Goal: Information Seeking & Learning: Learn about a topic

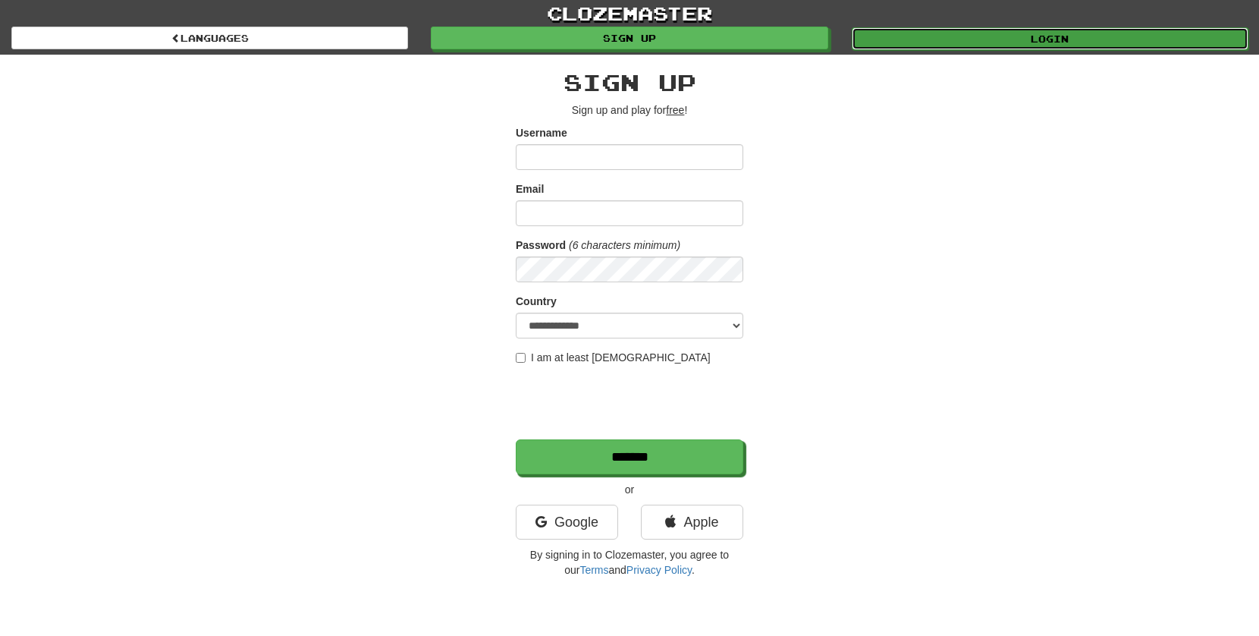
click at [1041, 41] on link "Login" at bounding box center [1050, 38] width 397 height 23
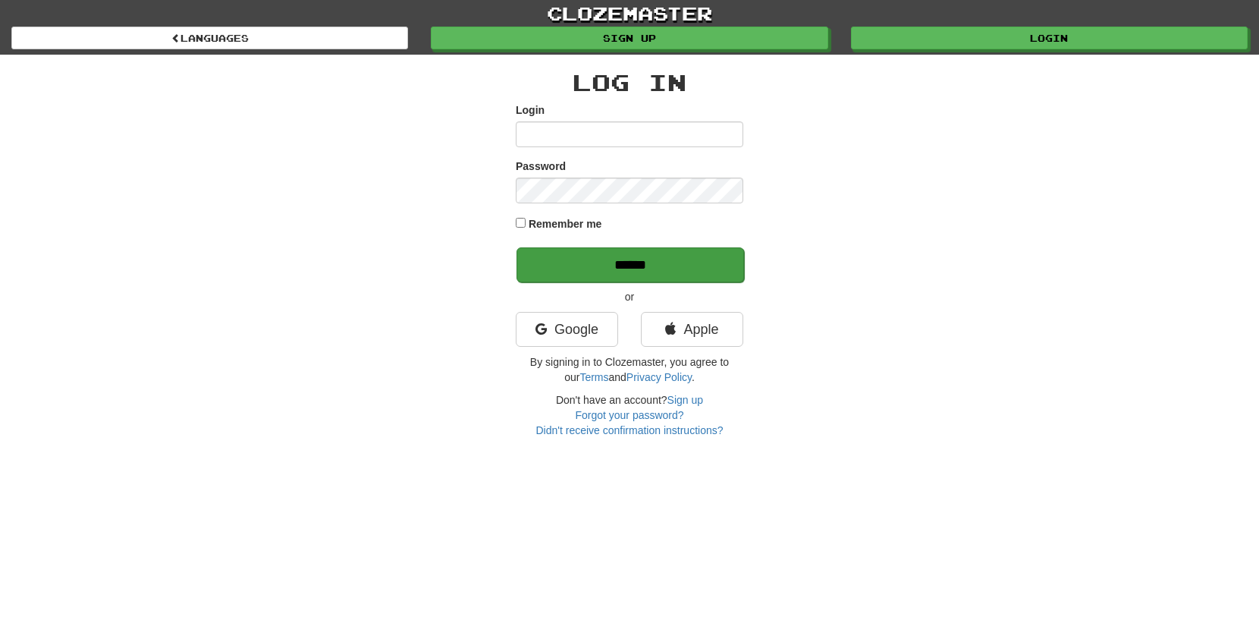
type input "******"
click at [621, 269] on input "******" at bounding box center [631, 264] width 228 height 35
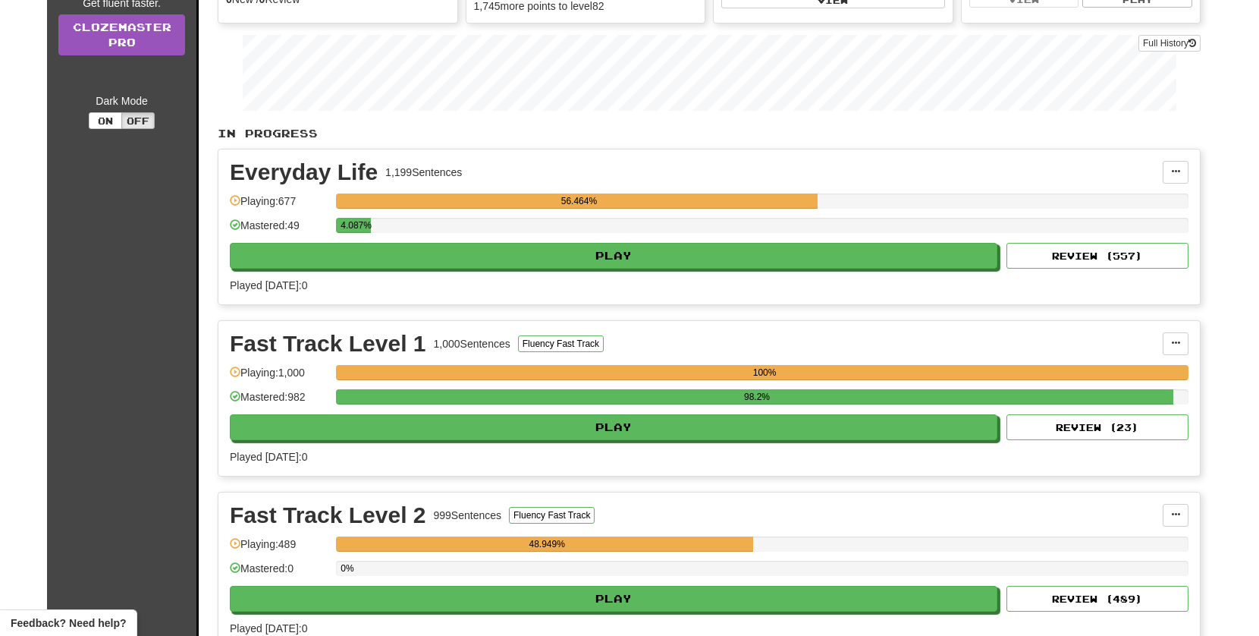
scroll to position [235, 0]
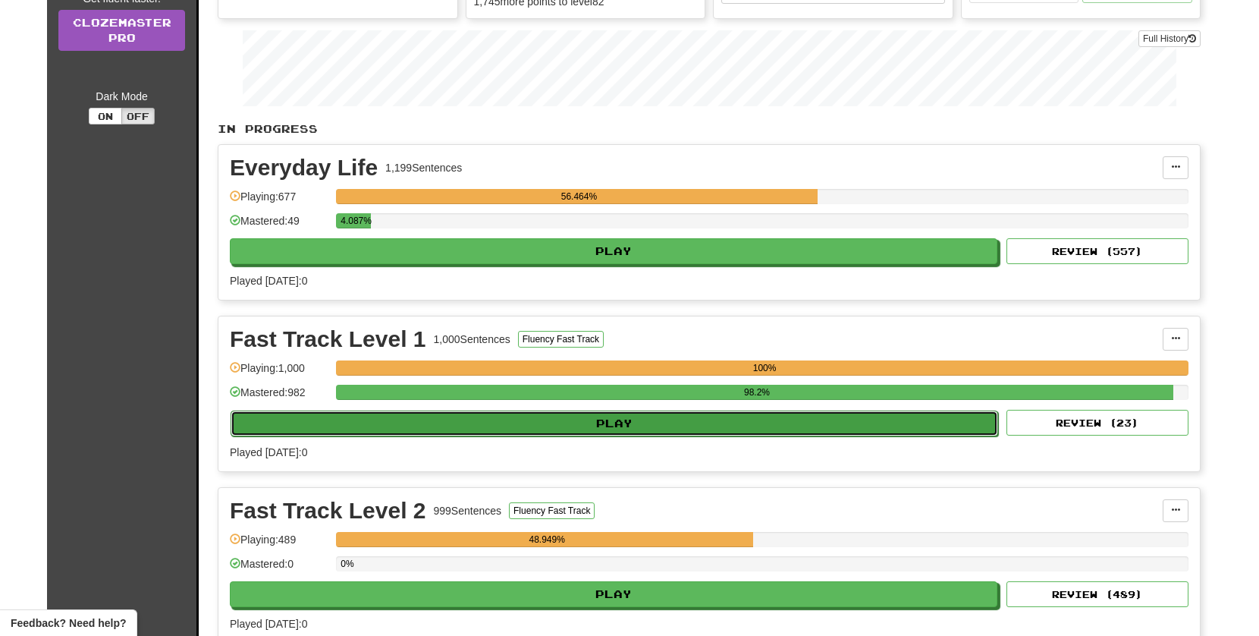
click at [621, 420] on button "Play" at bounding box center [615, 423] width 768 height 26
select select "**"
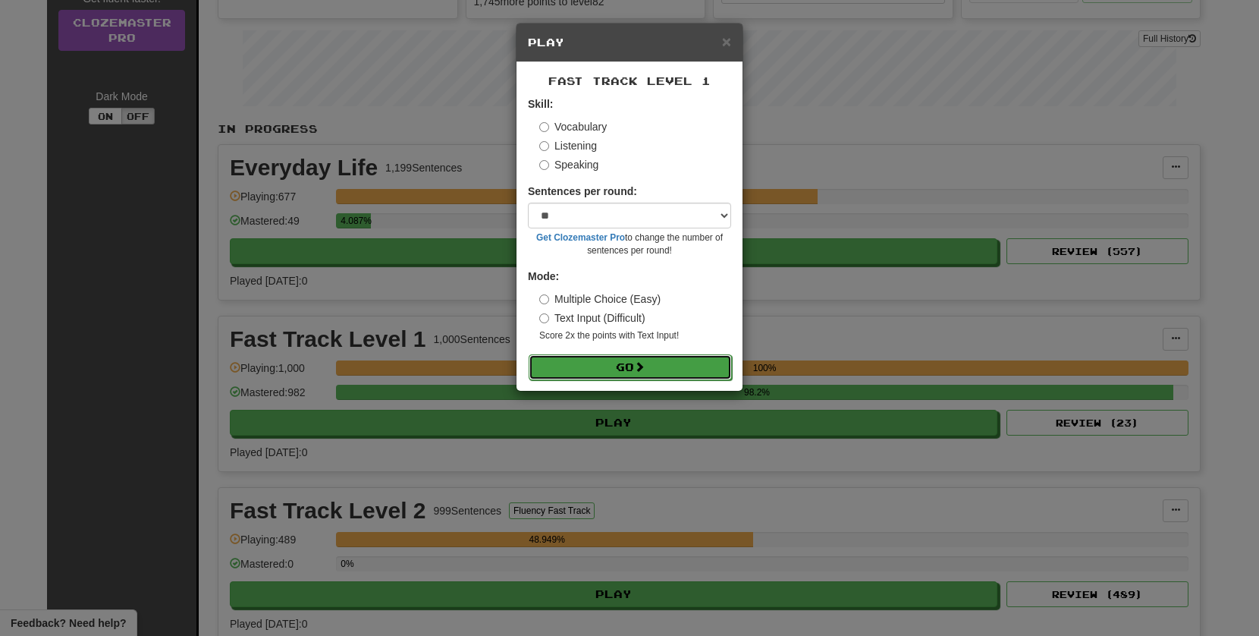
click at [621, 368] on button "Go" at bounding box center [630, 367] width 203 height 26
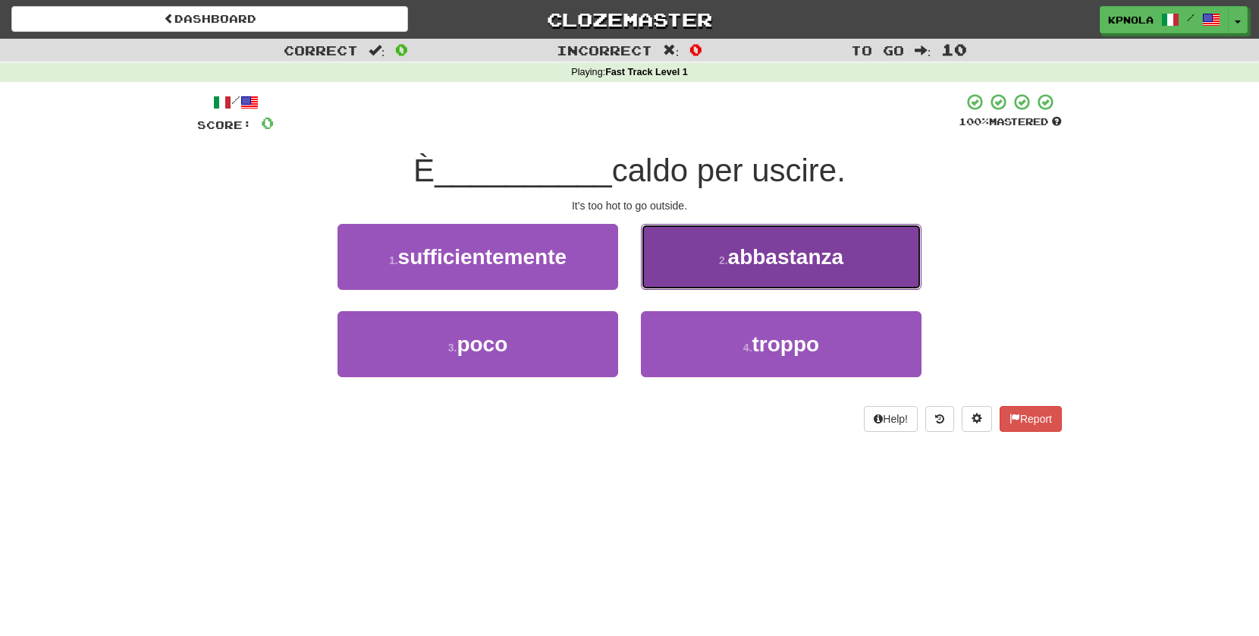
click at [743, 269] on button "2 . abbastanza" at bounding box center [781, 257] width 281 height 66
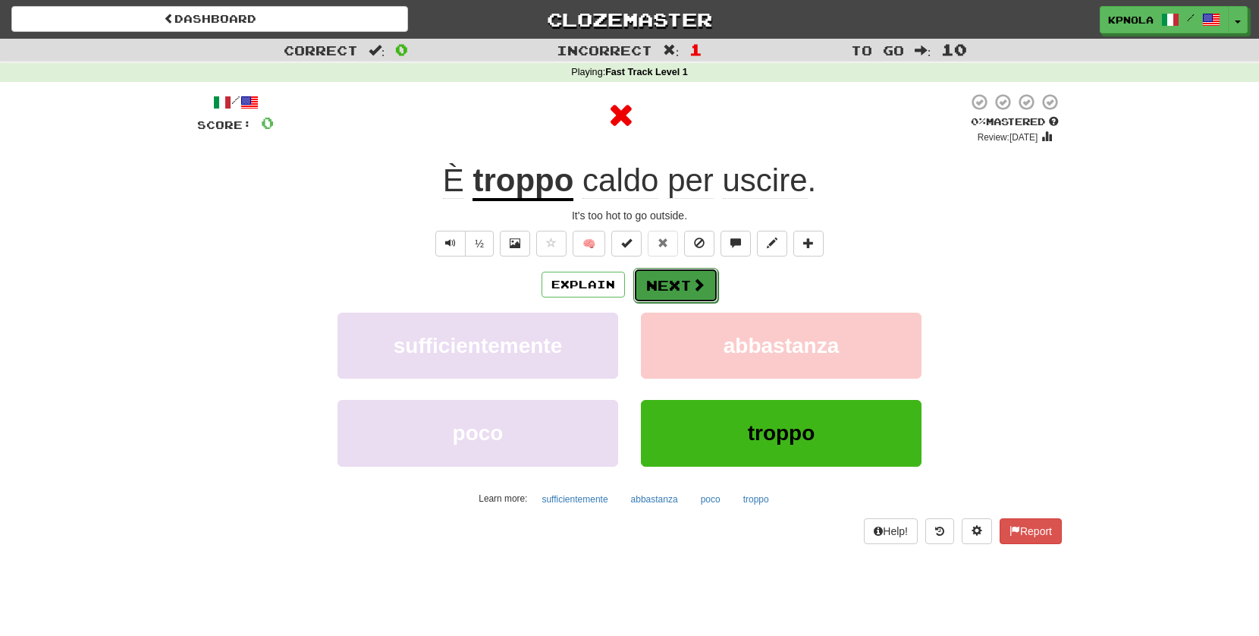
click at [670, 284] on button "Next" at bounding box center [675, 285] width 85 height 35
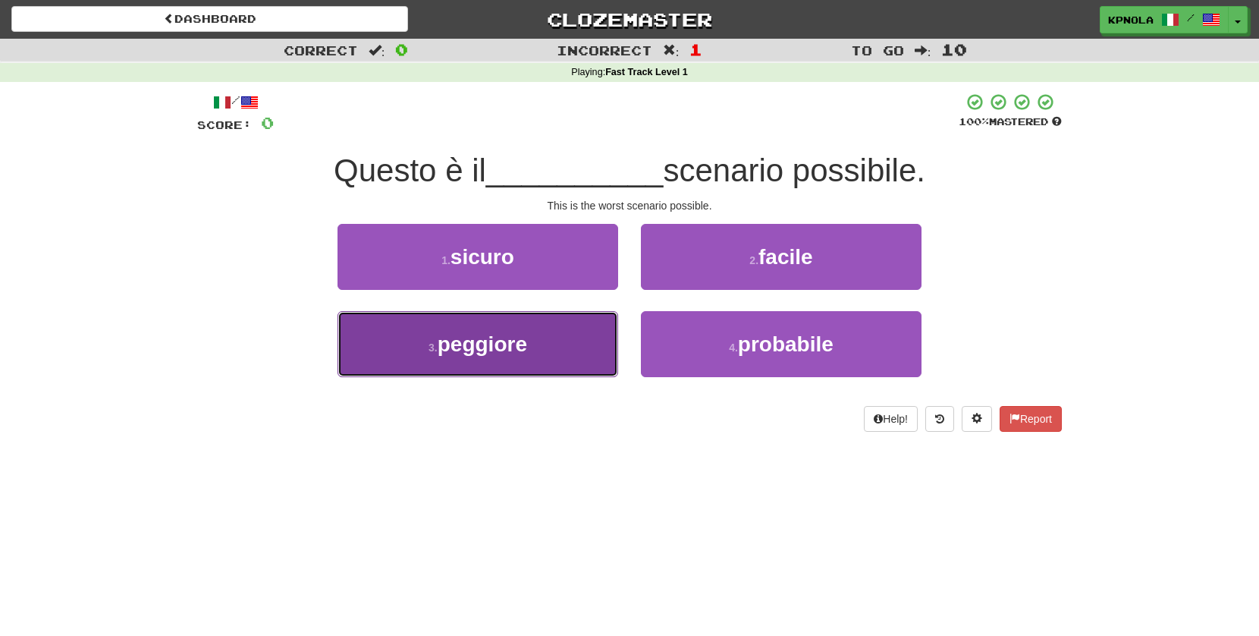
click at [508, 354] on span "peggiore" at bounding box center [483, 344] width 90 height 24
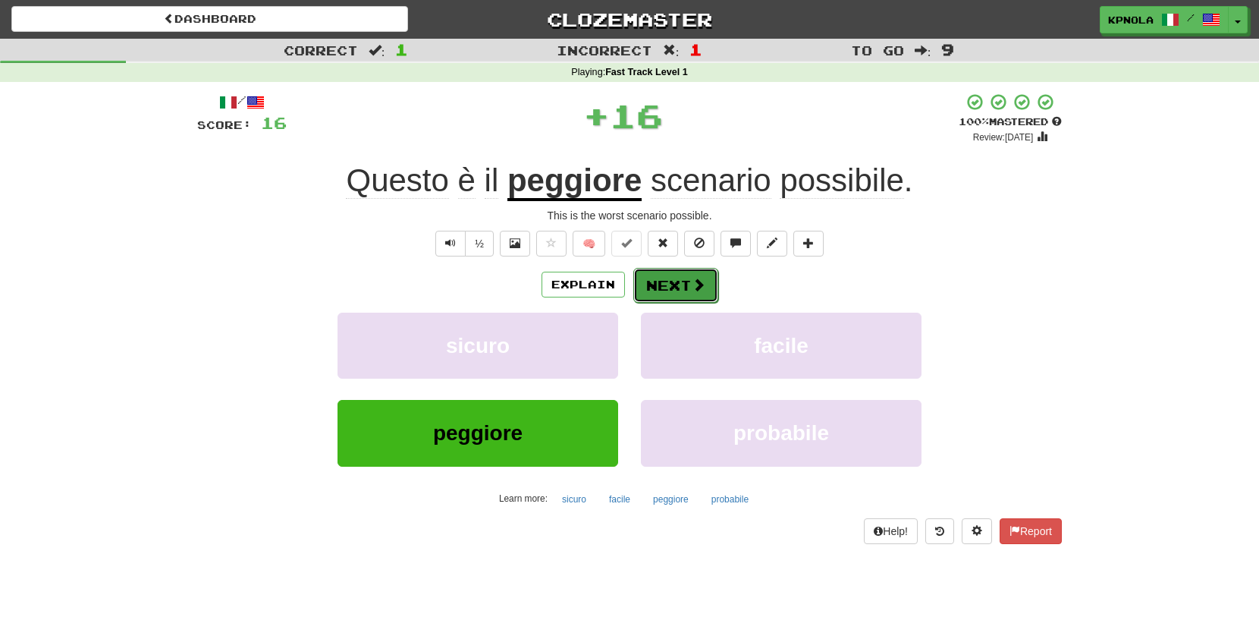
click at [665, 285] on button "Next" at bounding box center [675, 285] width 85 height 35
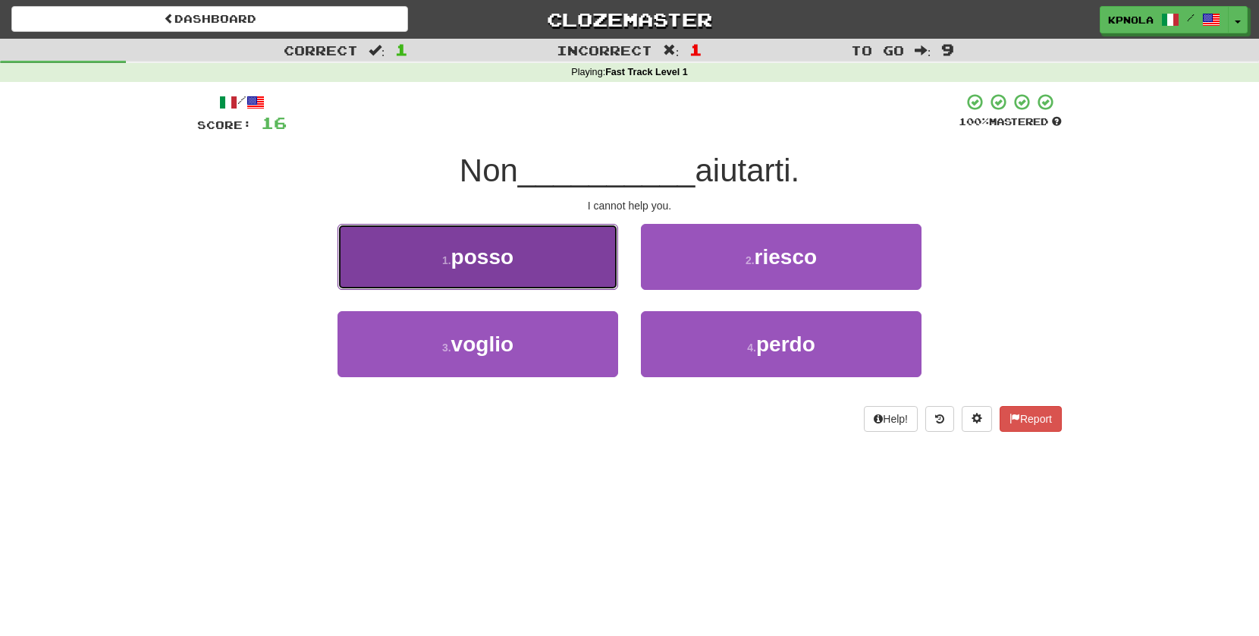
click at [488, 266] on span "posso" at bounding box center [482, 257] width 62 height 24
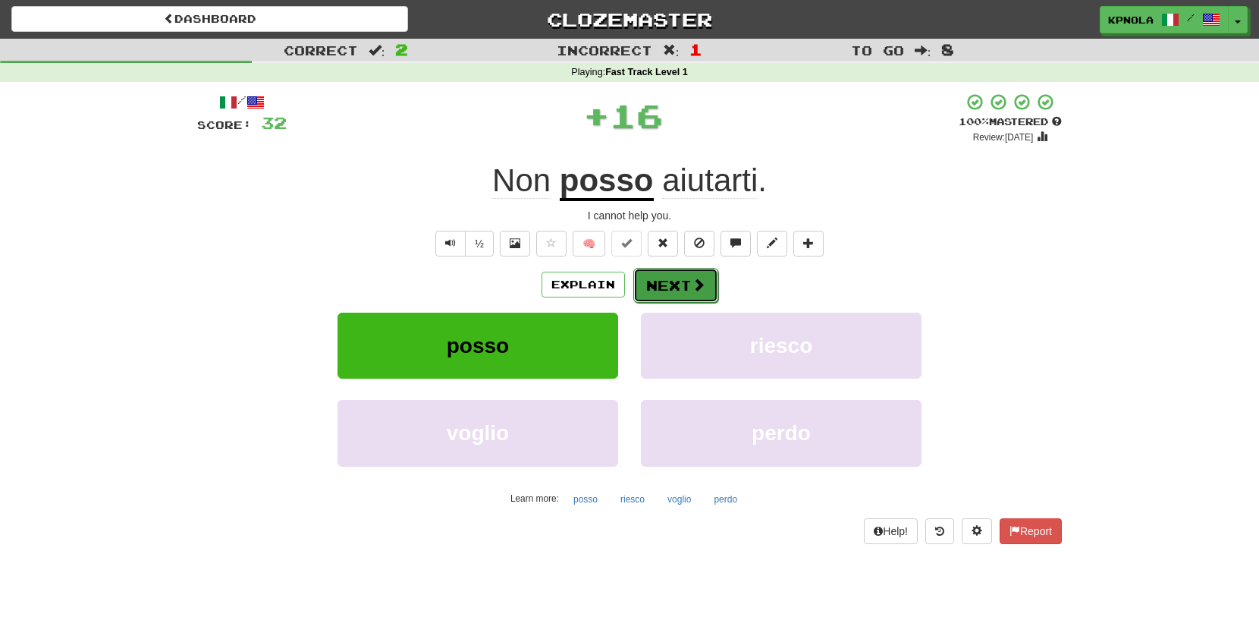
click at [683, 293] on button "Next" at bounding box center [675, 285] width 85 height 35
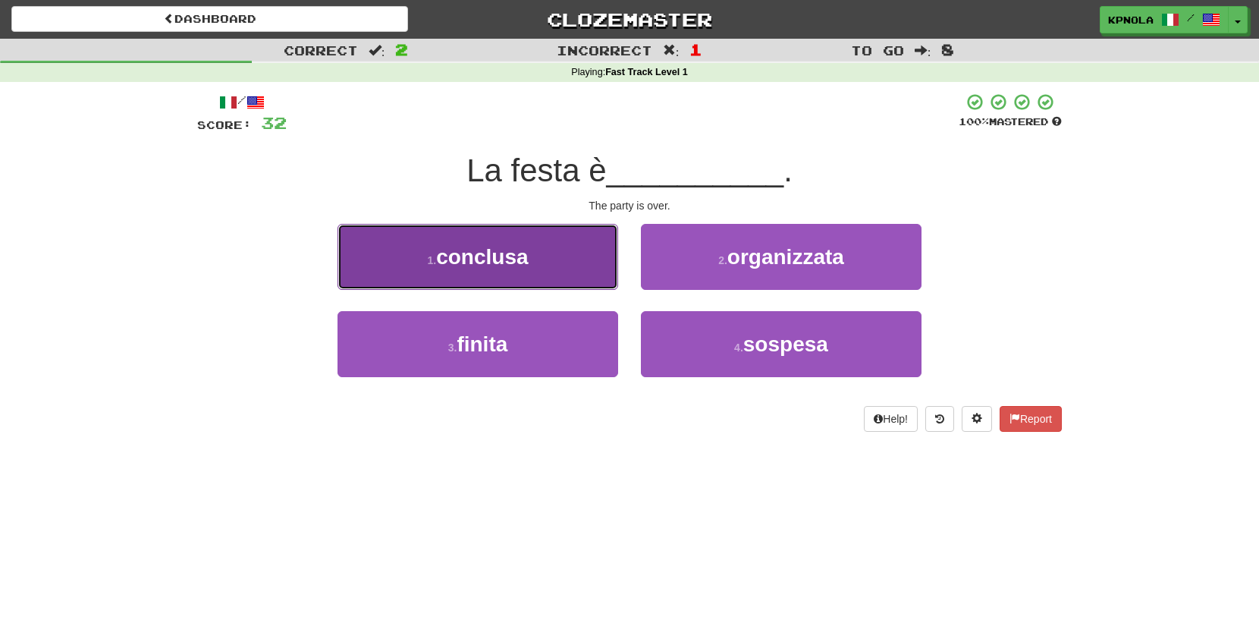
click at [484, 261] on span "conclusa" at bounding box center [482, 257] width 92 height 24
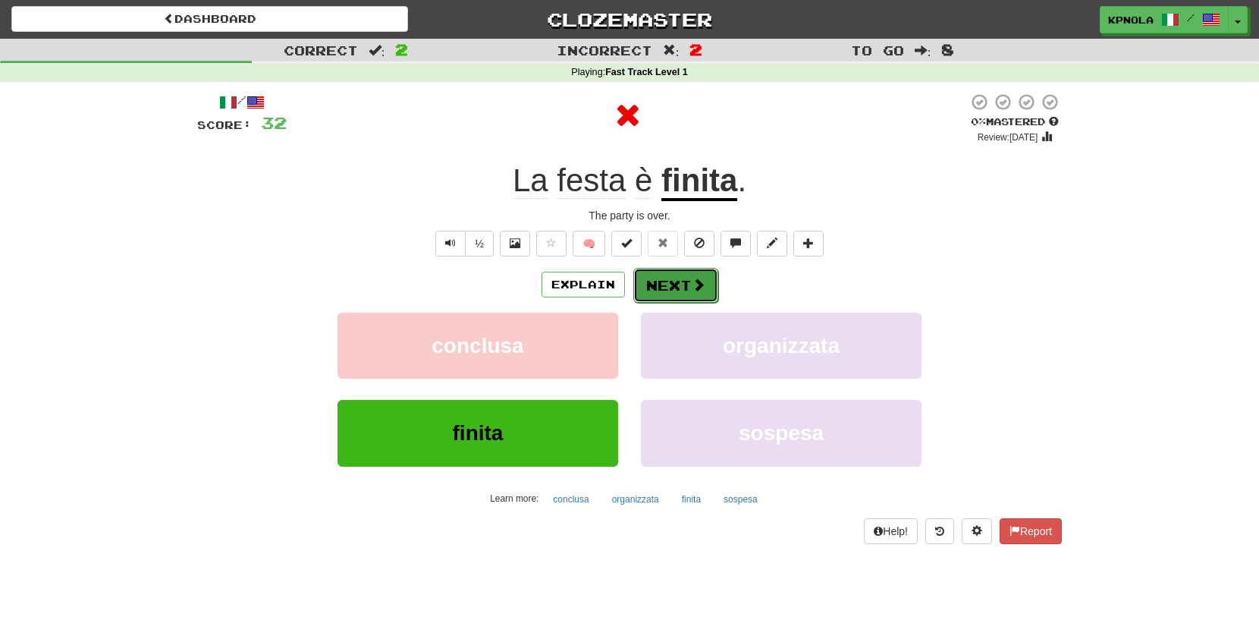
click at [668, 280] on button "Next" at bounding box center [675, 285] width 85 height 35
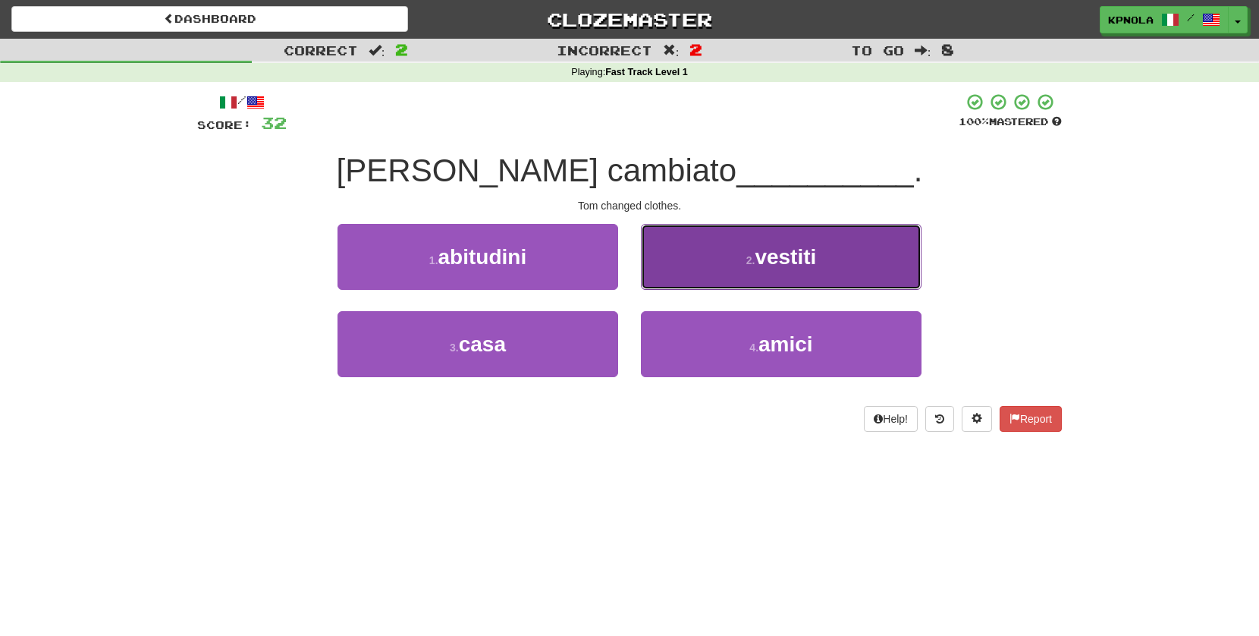
click at [764, 264] on span "vestiti" at bounding box center [785, 257] width 61 height 24
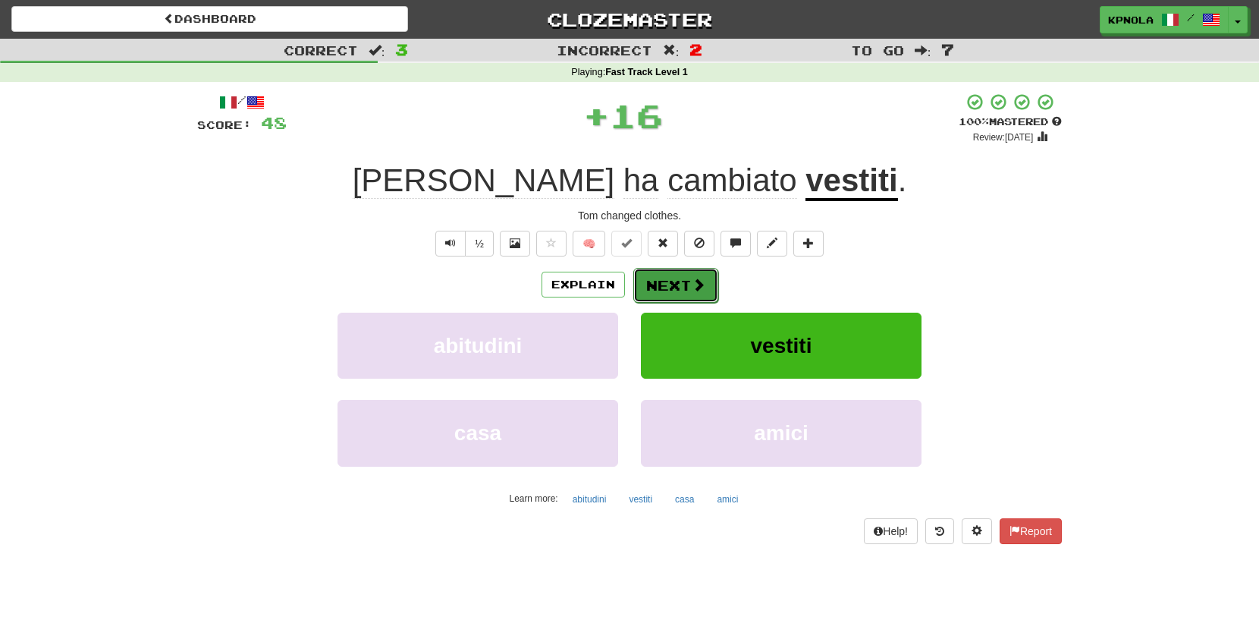
click at [671, 290] on button "Next" at bounding box center [675, 285] width 85 height 35
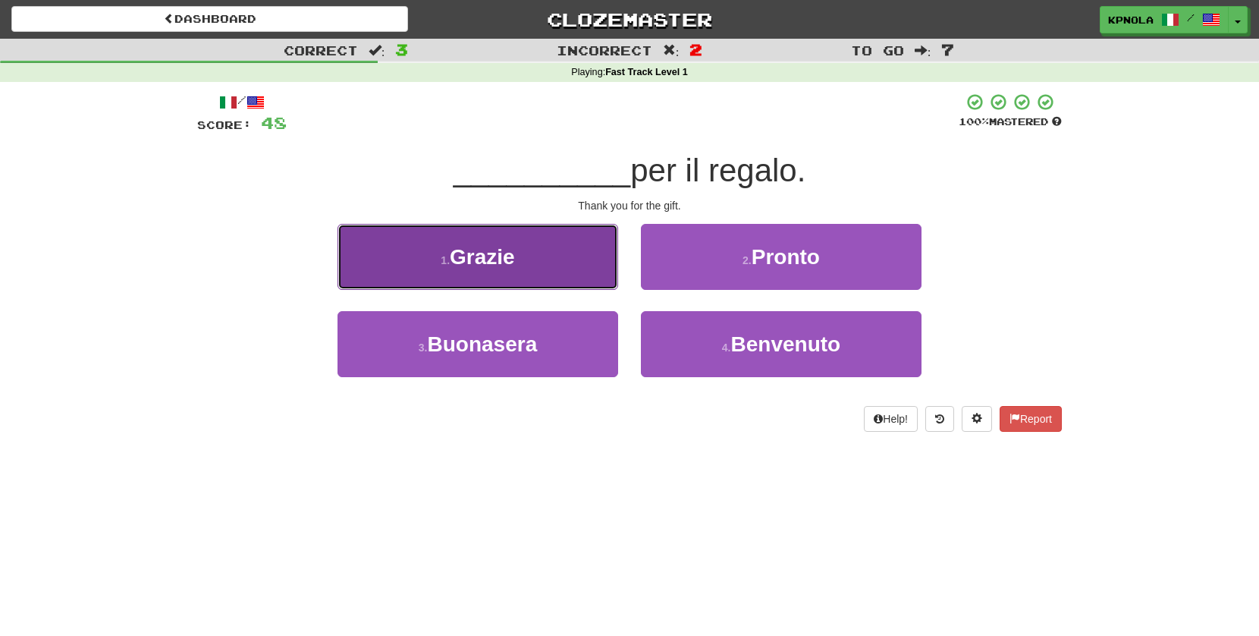
click at [484, 265] on span "Grazie" at bounding box center [482, 257] width 65 height 24
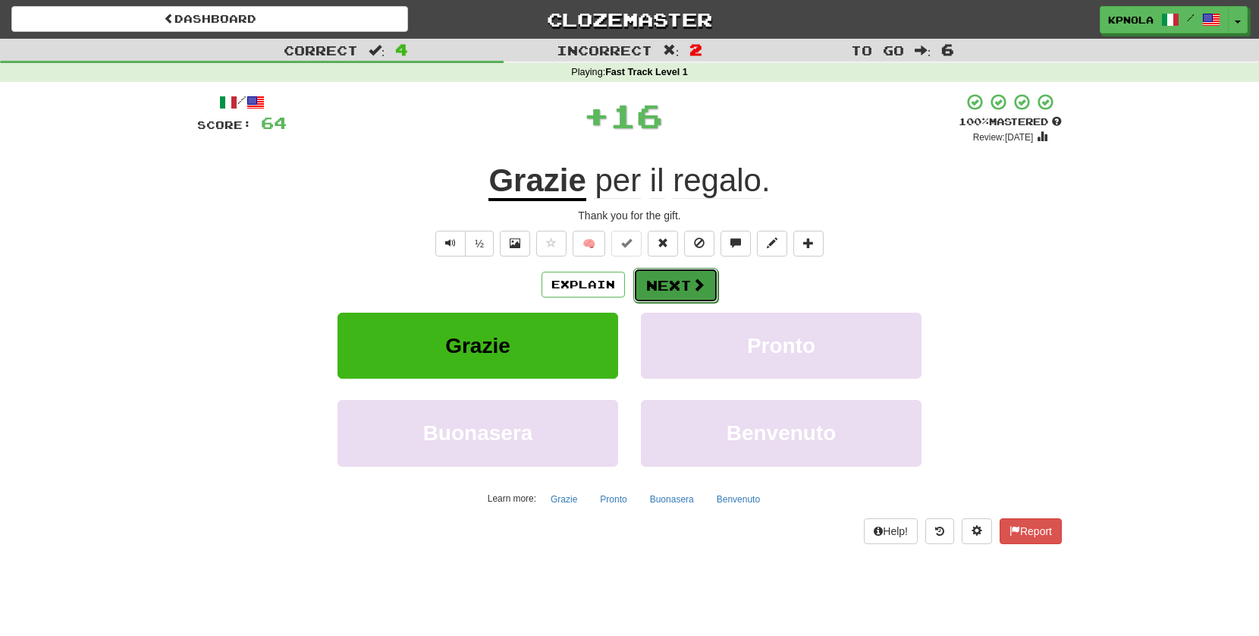
click at [684, 281] on button "Next" at bounding box center [675, 285] width 85 height 35
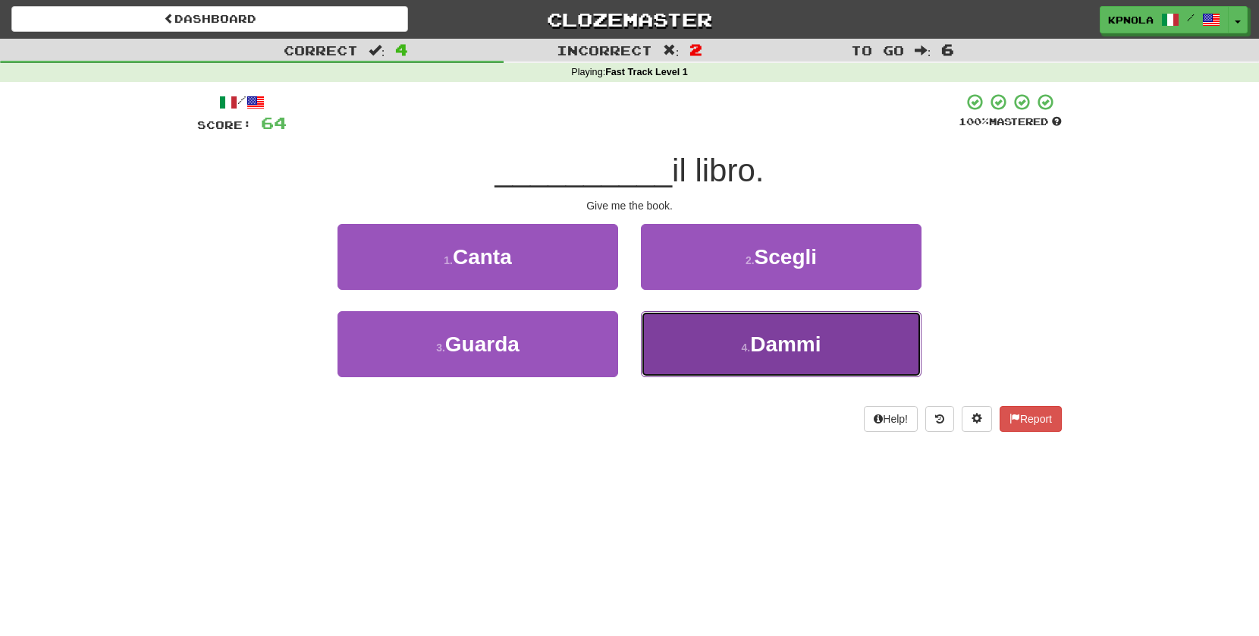
click at [743, 335] on button "4 . Dammi" at bounding box center [781, 344] width 281 height 66
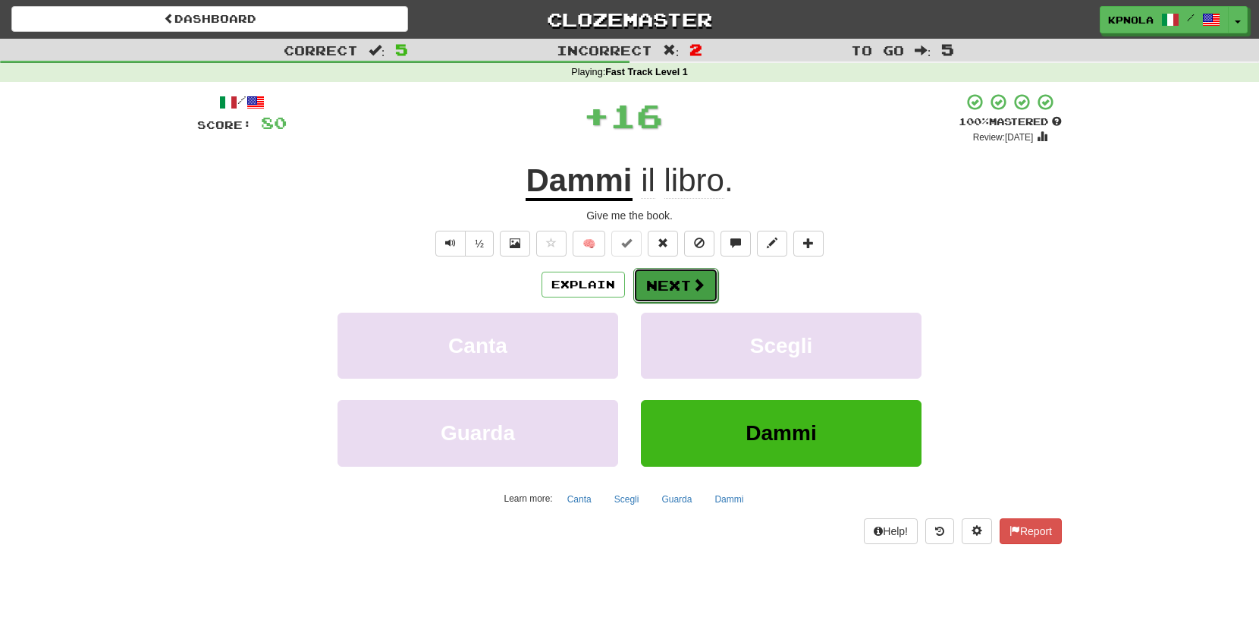
click at [676, 281] on button "Next" at bounding box center [675, 285] width 85 height 35
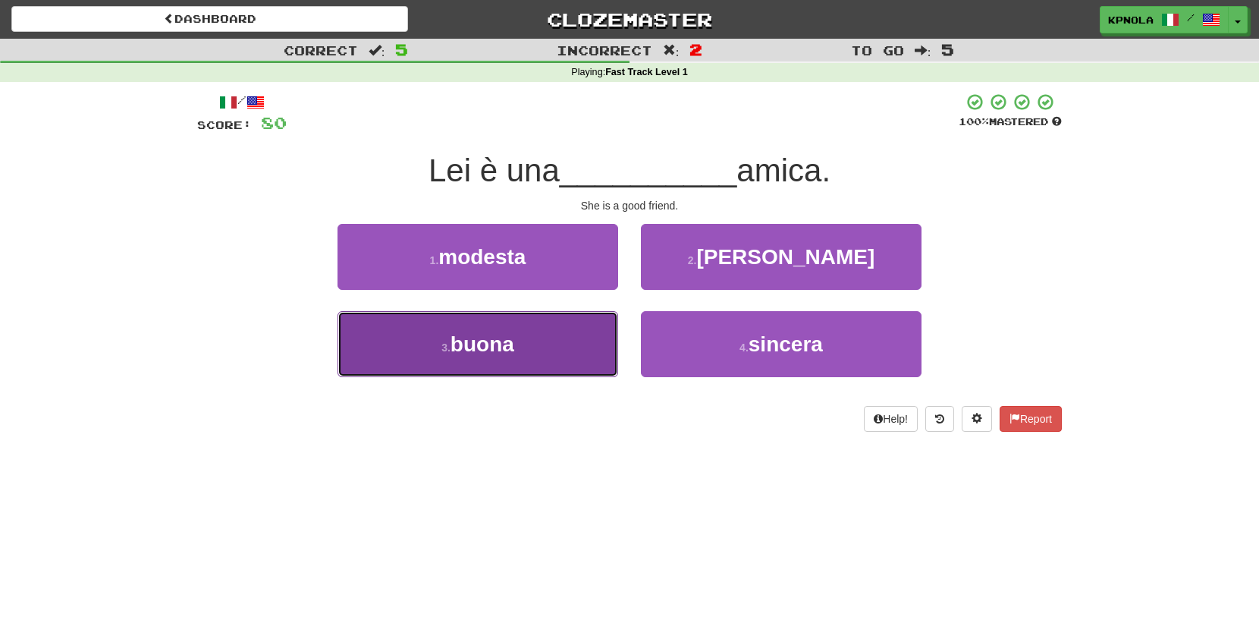
click at [511, 349] on span "buona" at bounding box center [483, 344] width 64 height 24
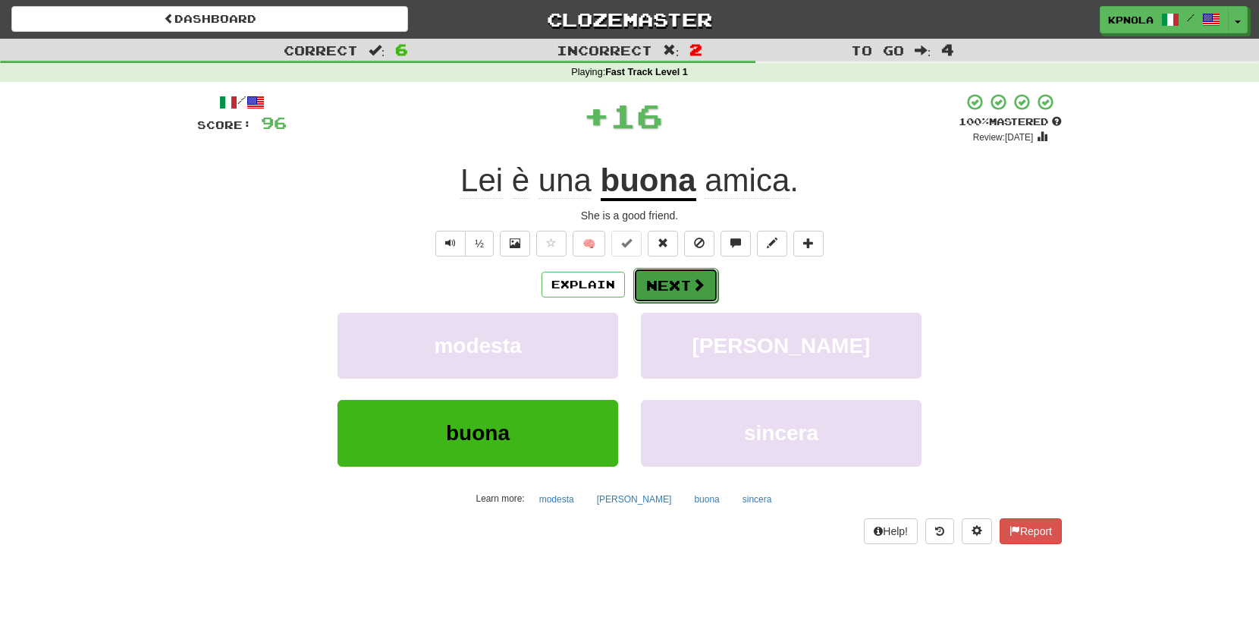
click at [667, 285] on button "Next" at bounding box center [675, 285] width 85 height 35
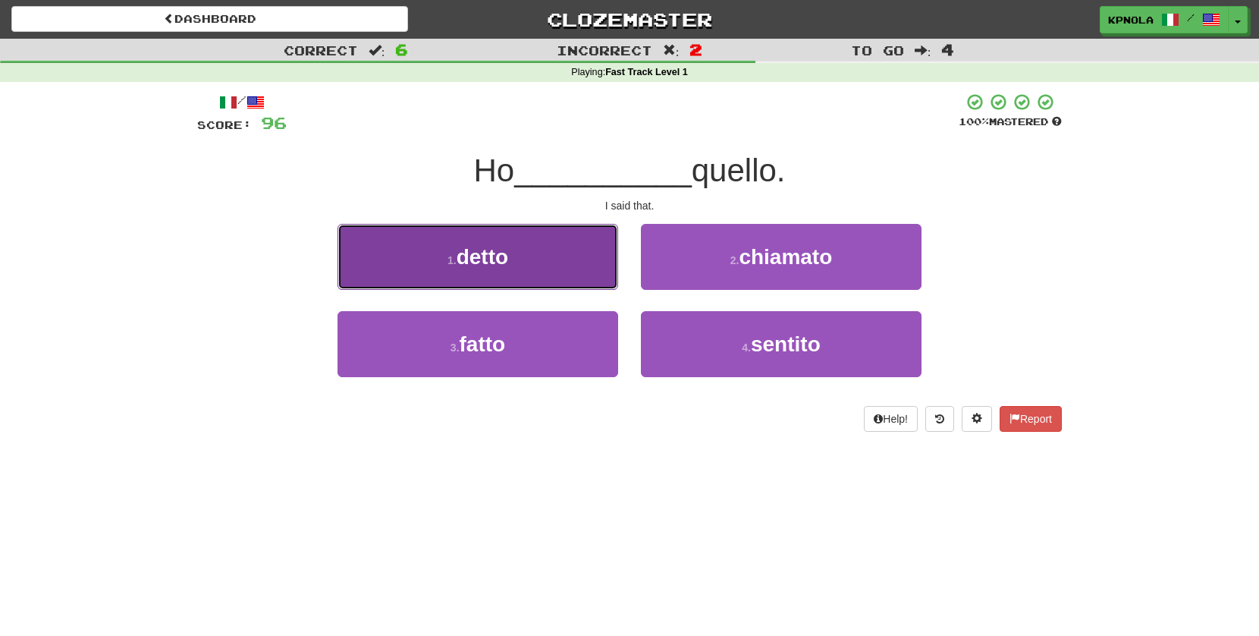
click at [451, 258] on small "1 ." at bounding box center [452, 260] width 9 height 12
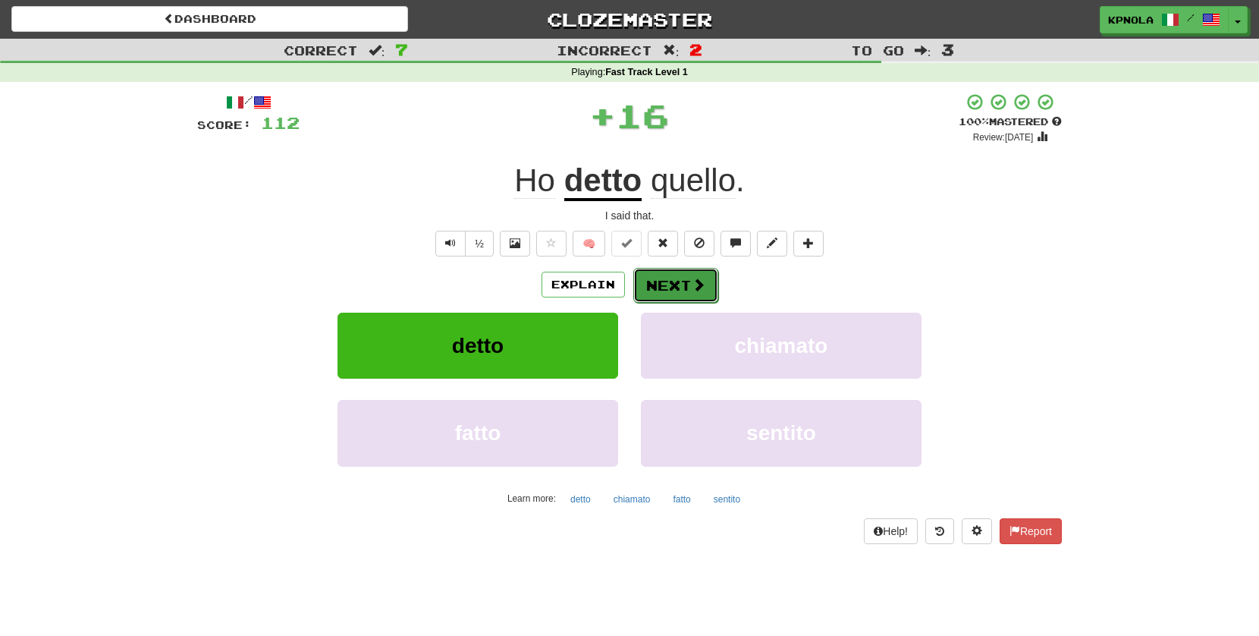
click at [675, 292] on button "Next" at bounding box center [675, 285] width 85 height 35
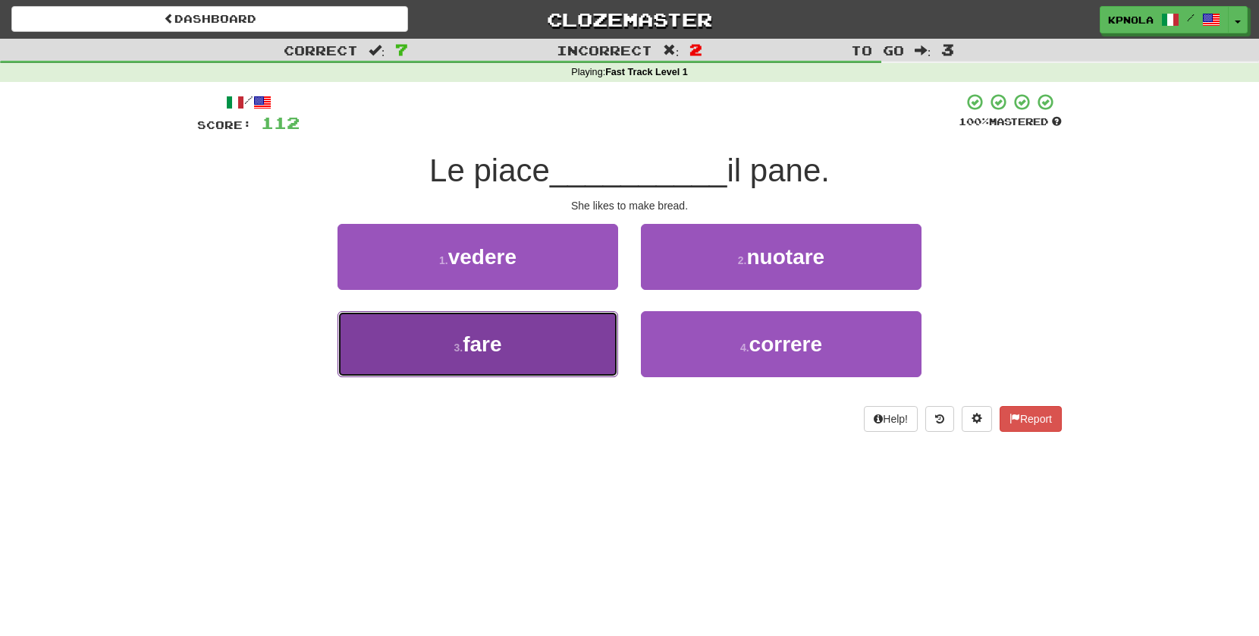
click at [490, 347] on span "fare" at bounding box center [482, 344] width 39 height 24
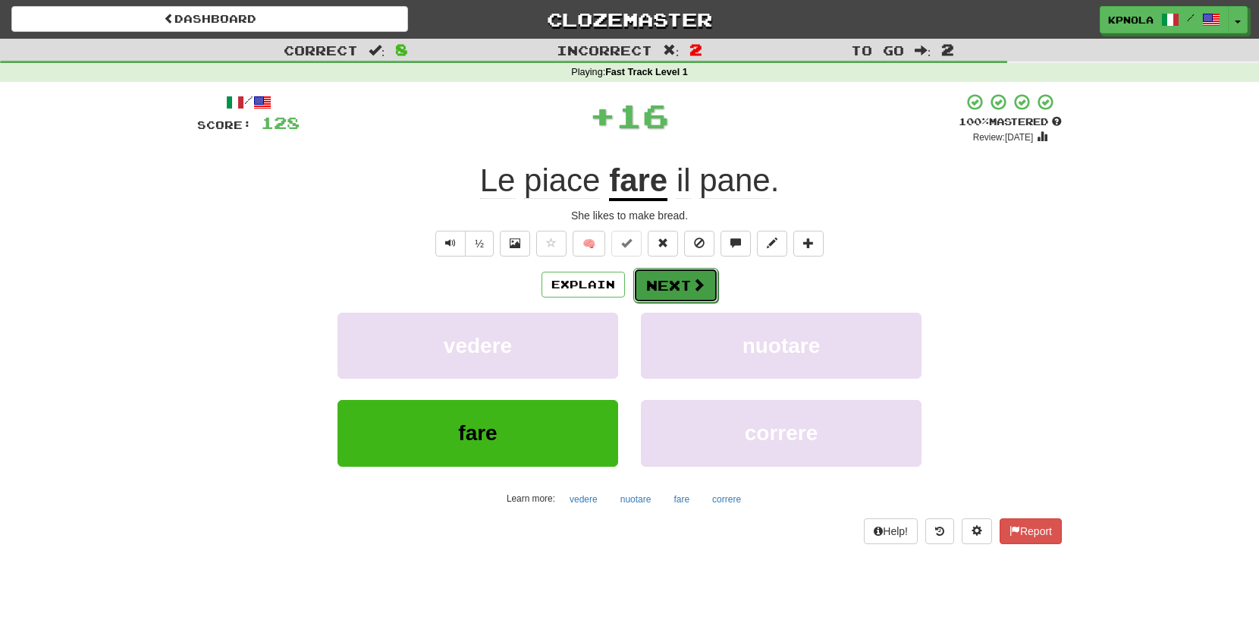
click at [658, 280] on button "Next" at bounding box center [675, 285] width 85 height 35
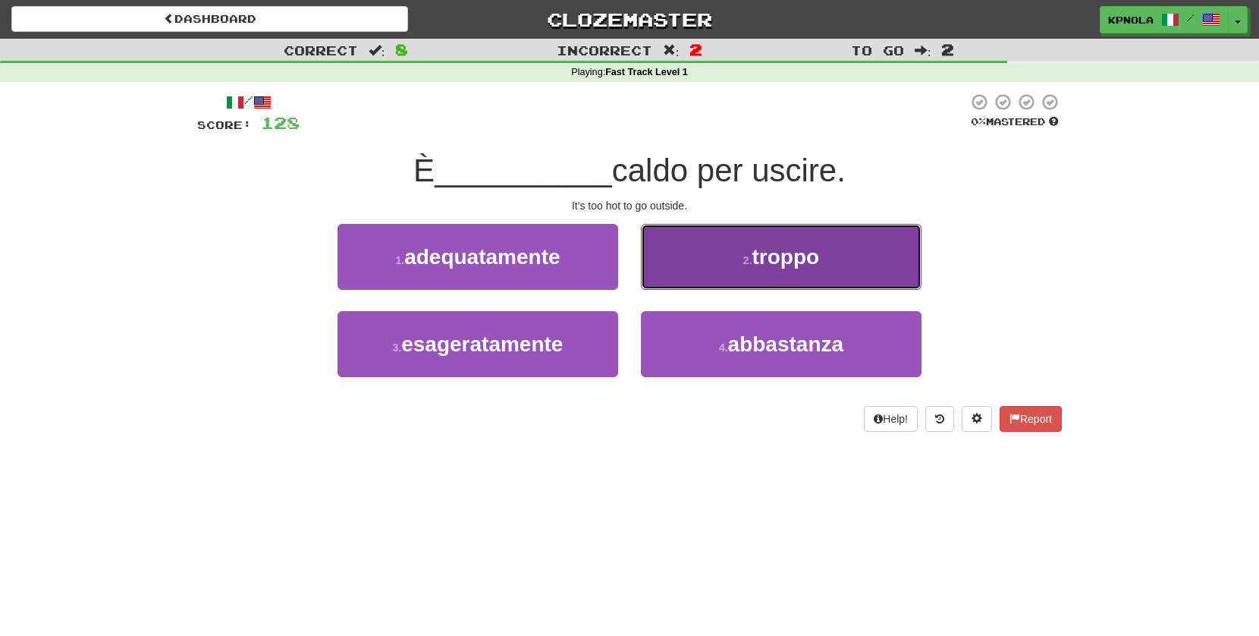
click at [765, 266] on span "troppo" at bounding box center [787, 257] width 68 height 24
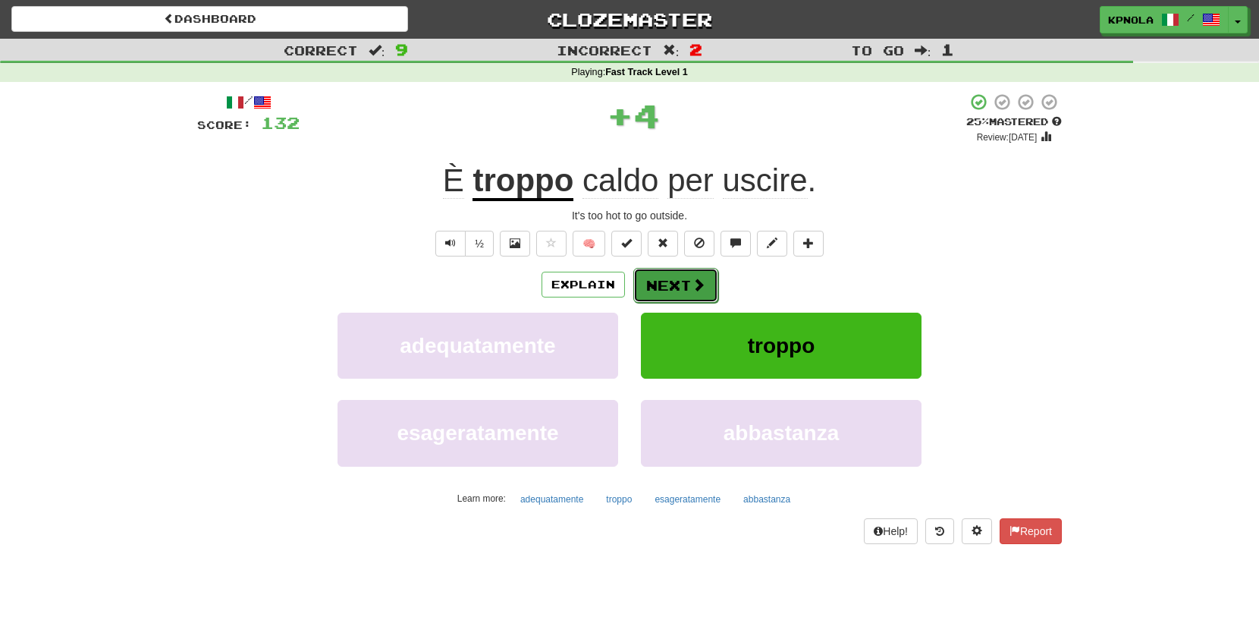
click at [671, 282] on button "Next" at bounding box center [675, 285] width 85 height 35
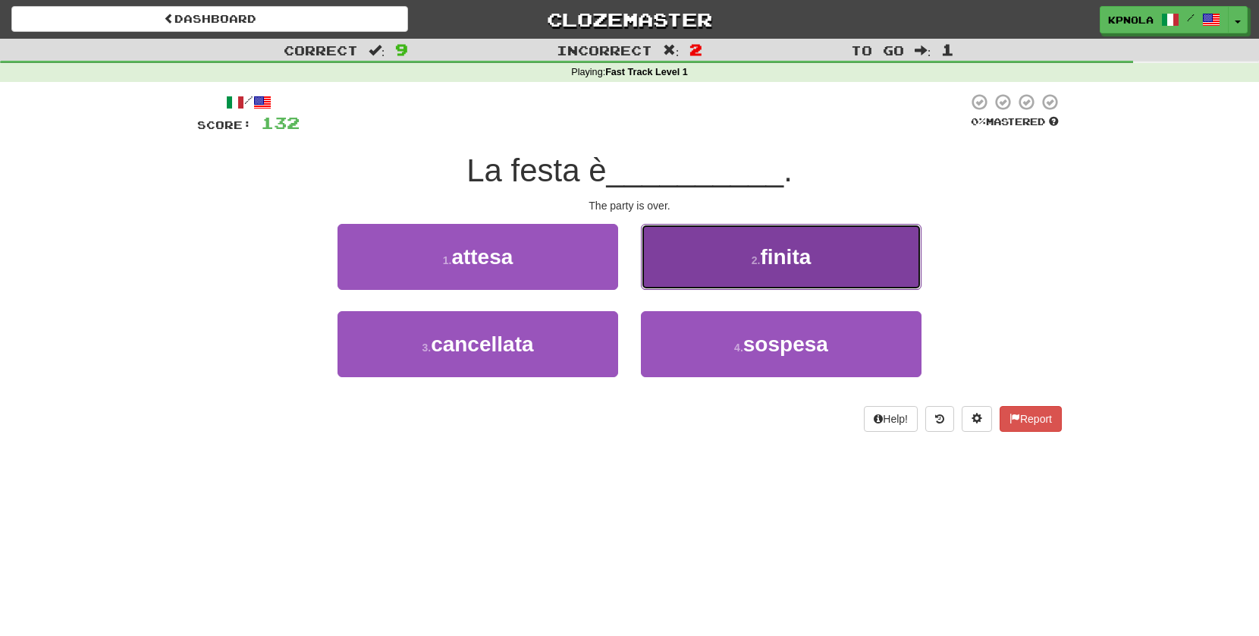
click at [768, 253] on span "finita" at bounding box center [785, 257] width 51 height 24
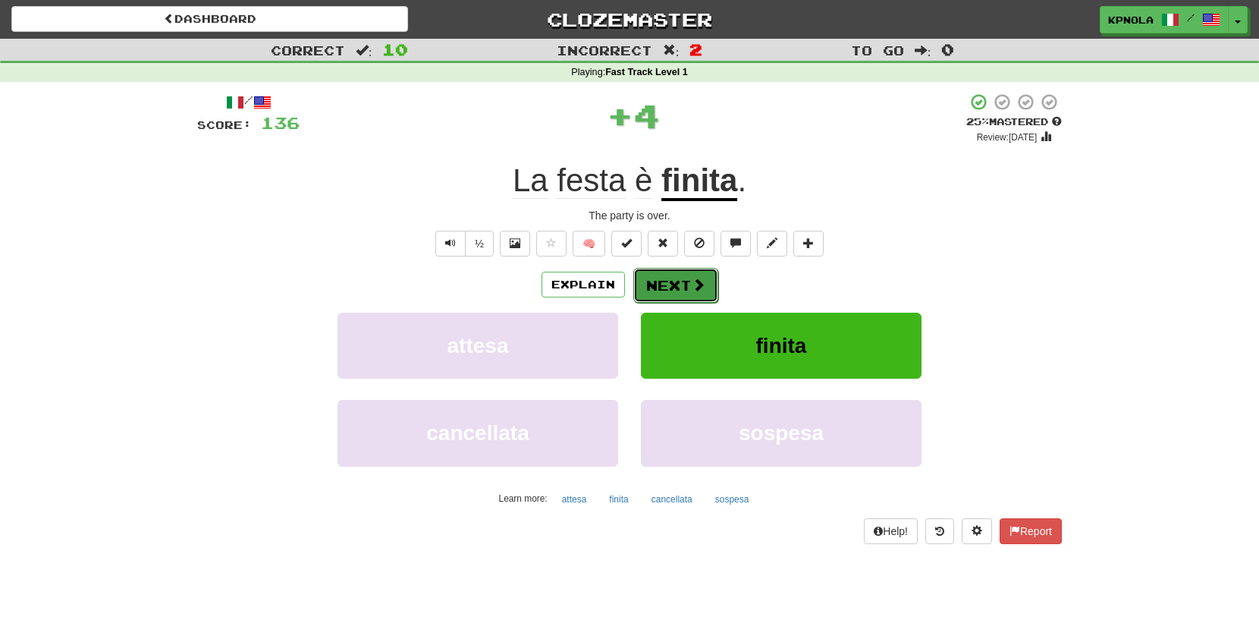
click at [663, 284] on button "Next" at bounding box center [675, 285] width 85 height 35
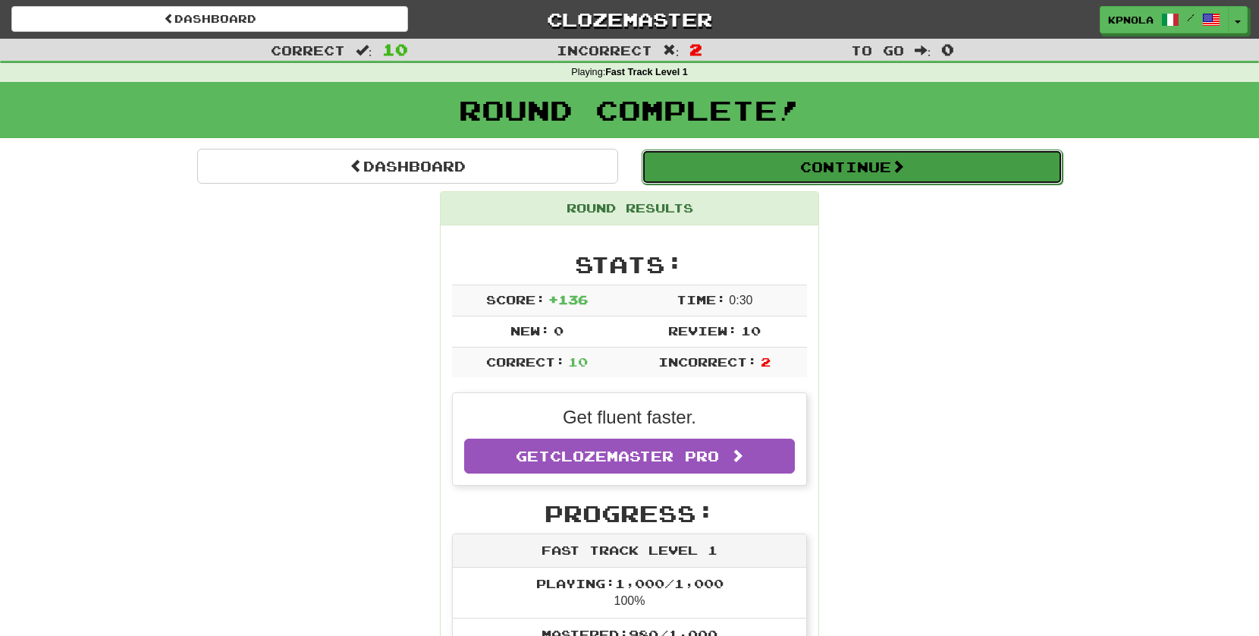
click at [831, 167] on button "Continue" at bounding box center [852, 166] width 421 height 35
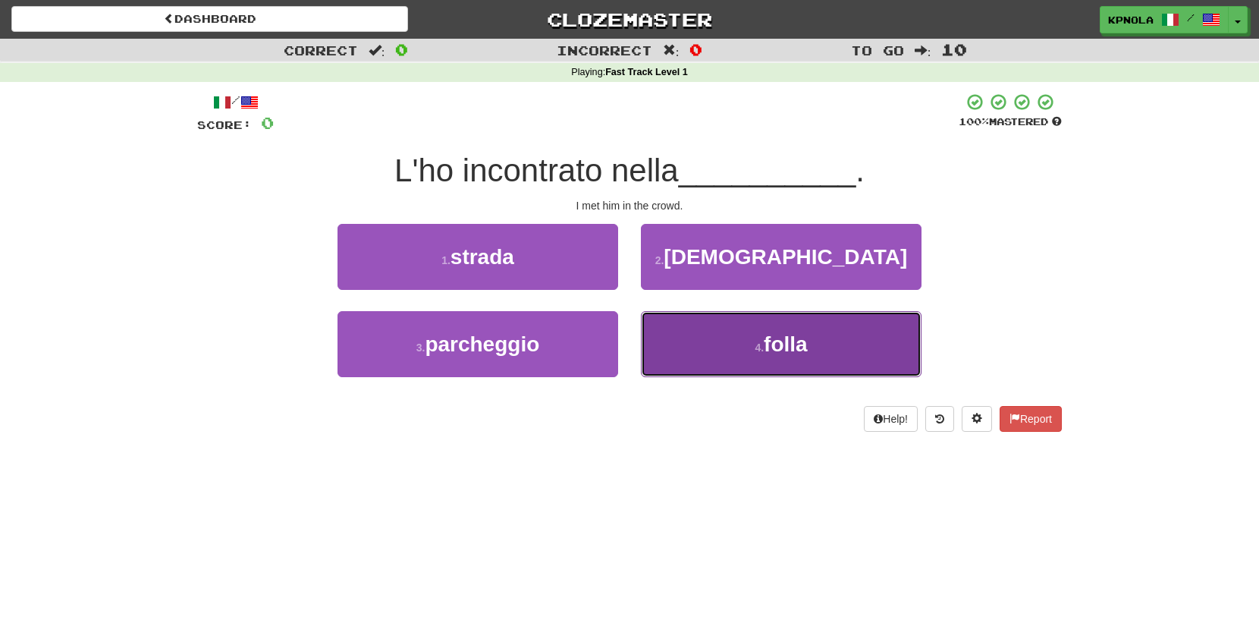
click at [756, 343] on small "4 ." at bounding box center [759, 347] width 9 height 12
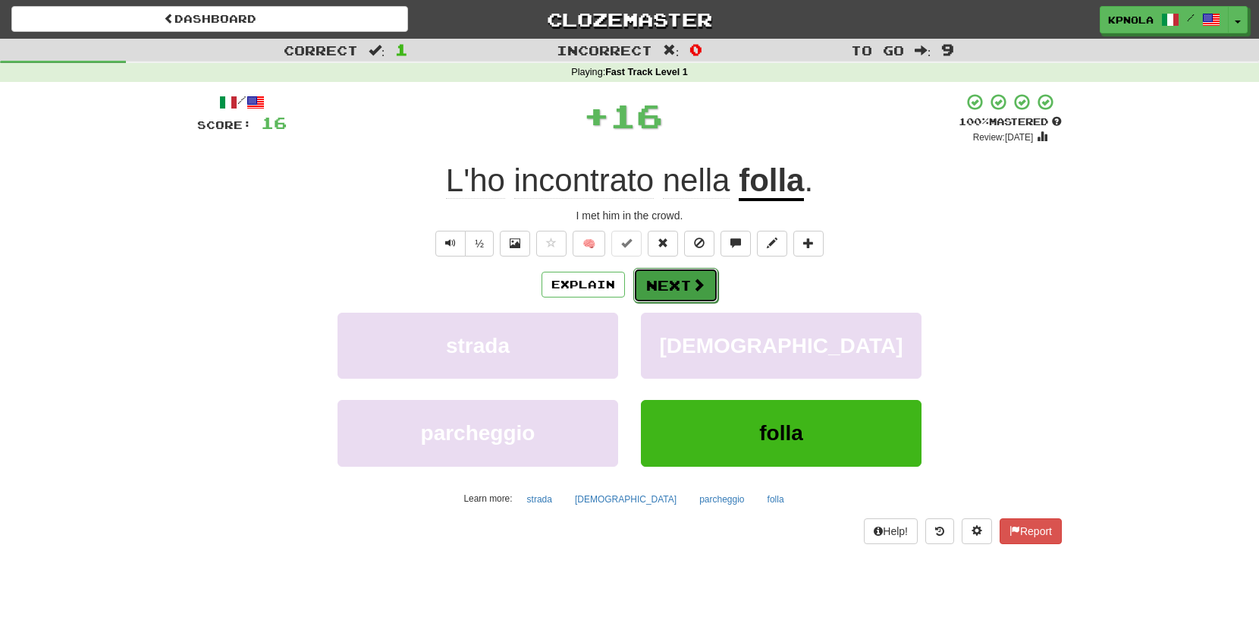
click at [665, 272] on button "Next" at bounding box center [675, 285] width 85 height 35
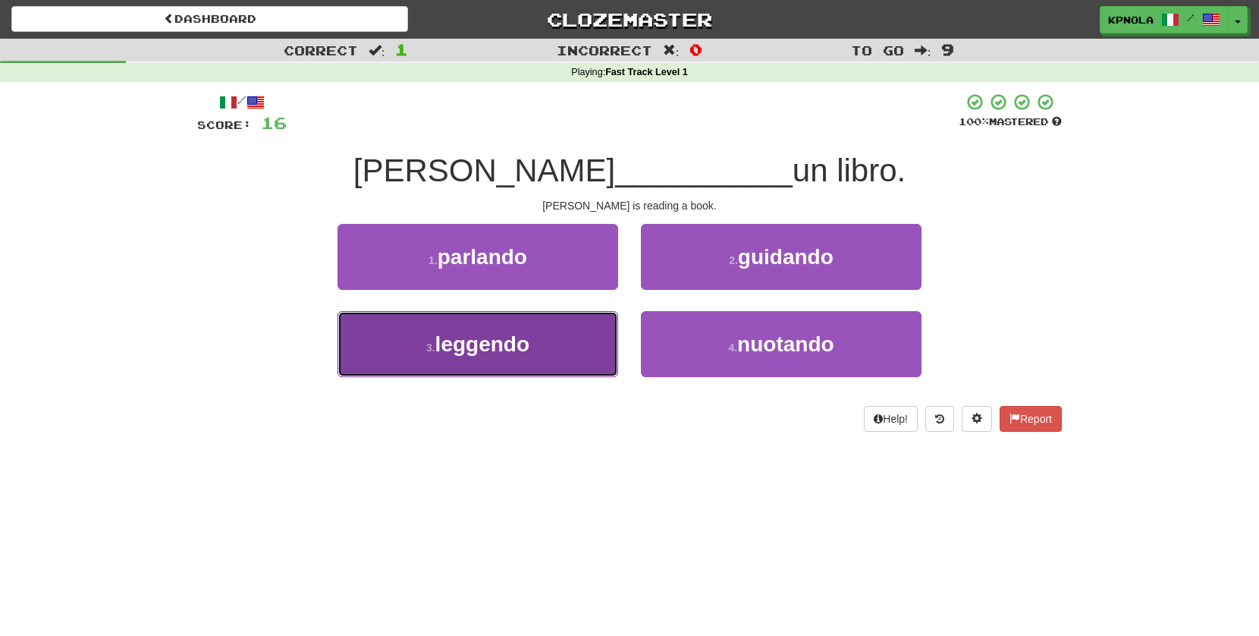
click at [488, 354] on span "leggendo" at bounding box center [482, 344] width 94 height 24
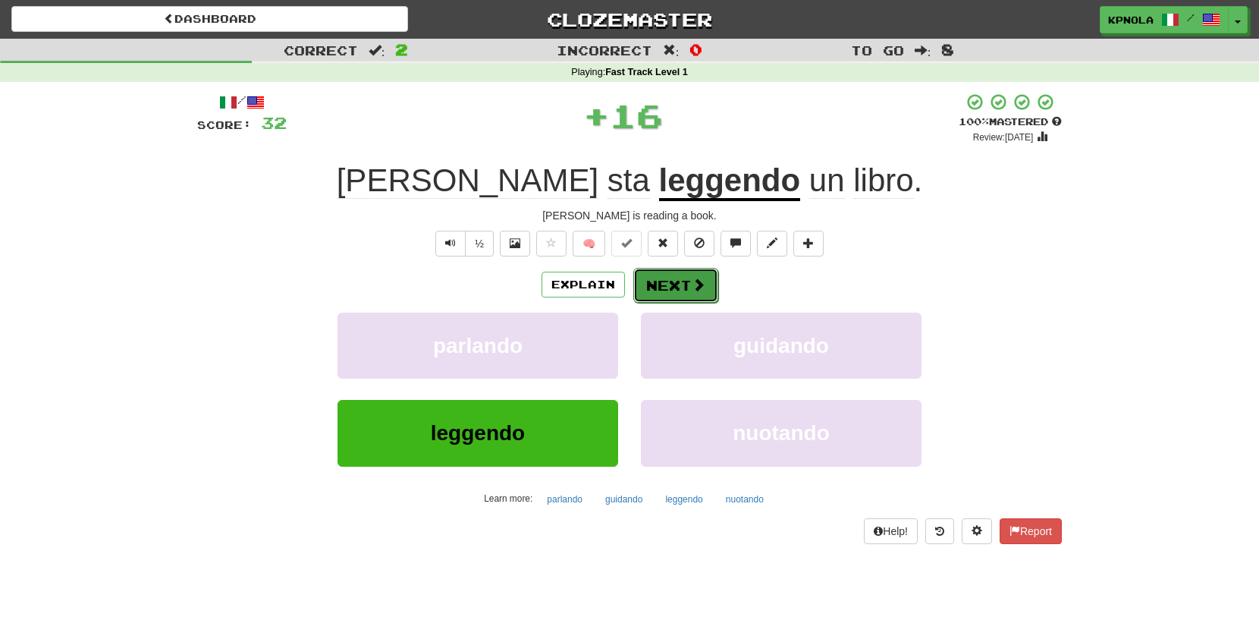
click at [659, 281] on button "Next" at bounding box center [675, 285] width 85 height 35
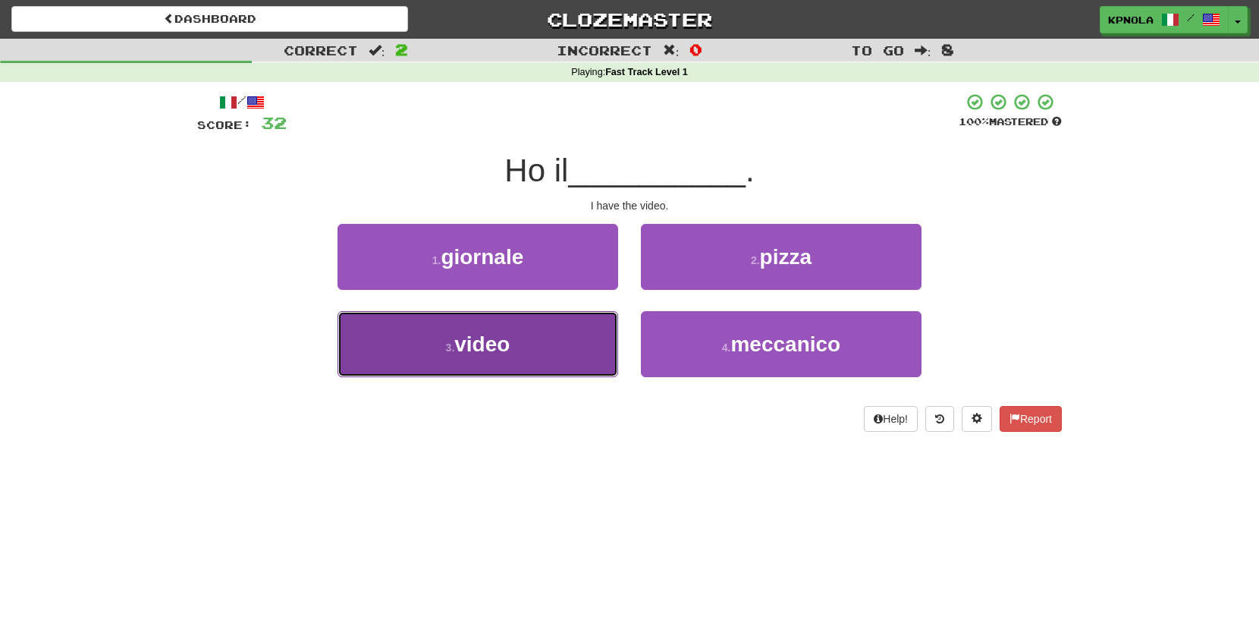
click at [510, 359] on button "3 . video" at bounding box center [478, 344] width 281 height 66
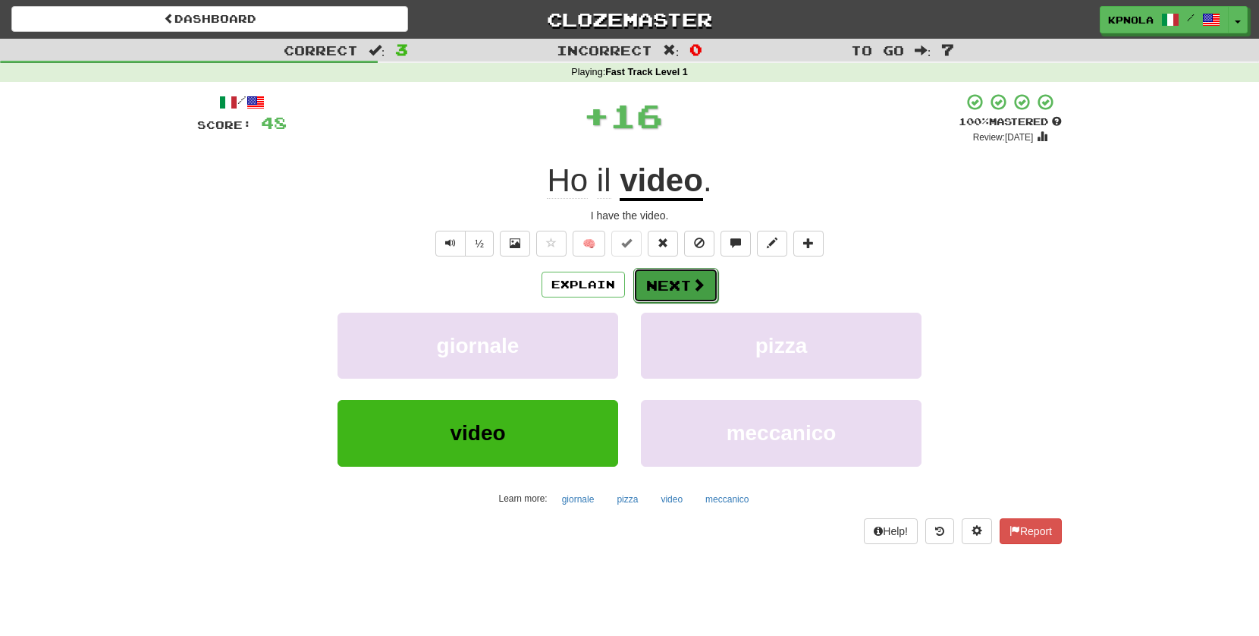
click at [657, 294] on button "Next" at bounding box center [675, 285] width 85 height 35
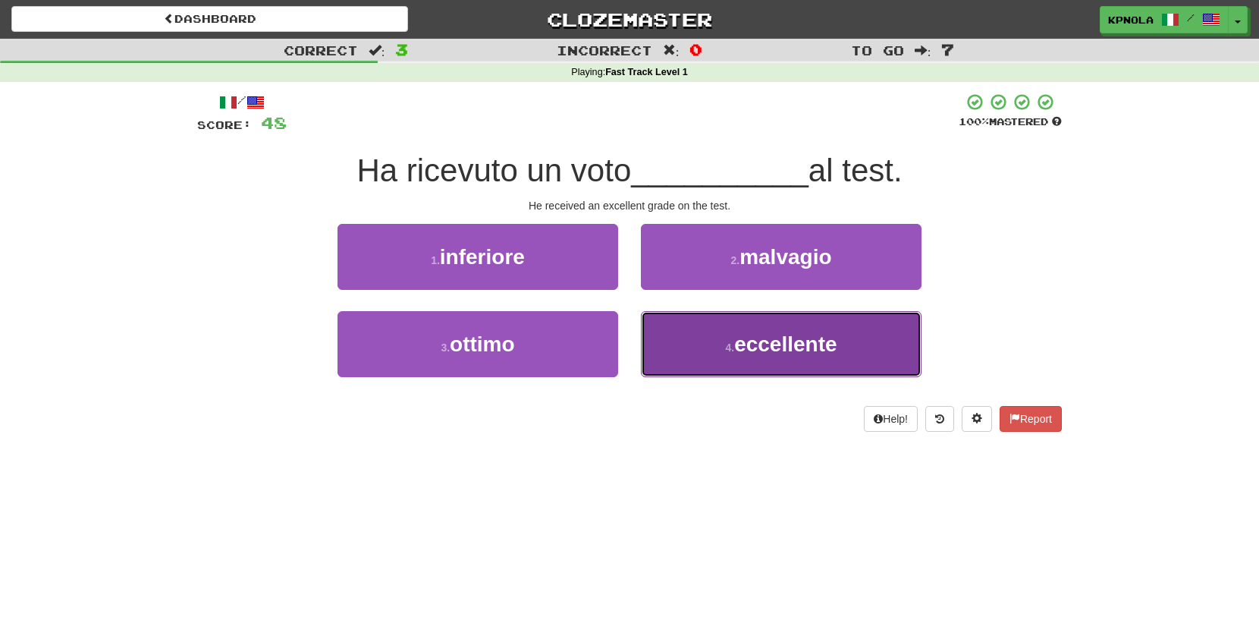
click at [770, 351] on span "eccellente" at bounding box center [785, 344] width 102 height 24
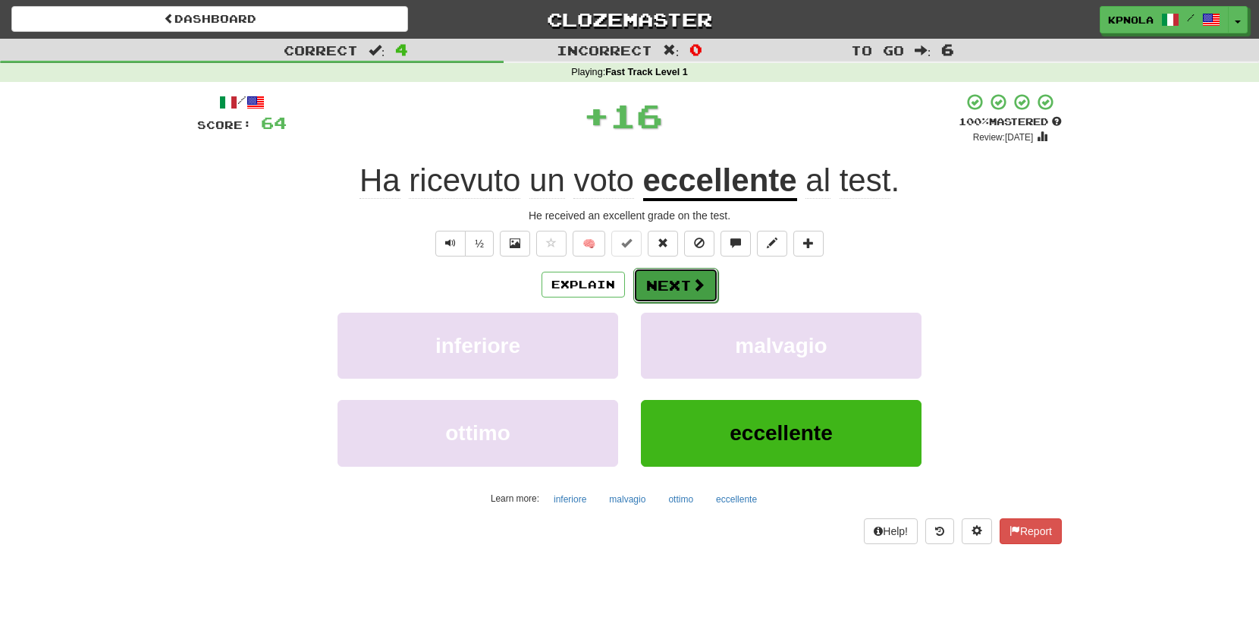
click at [678, 281] on button "Next" at bounding box center [675, 285] width 85 height 35
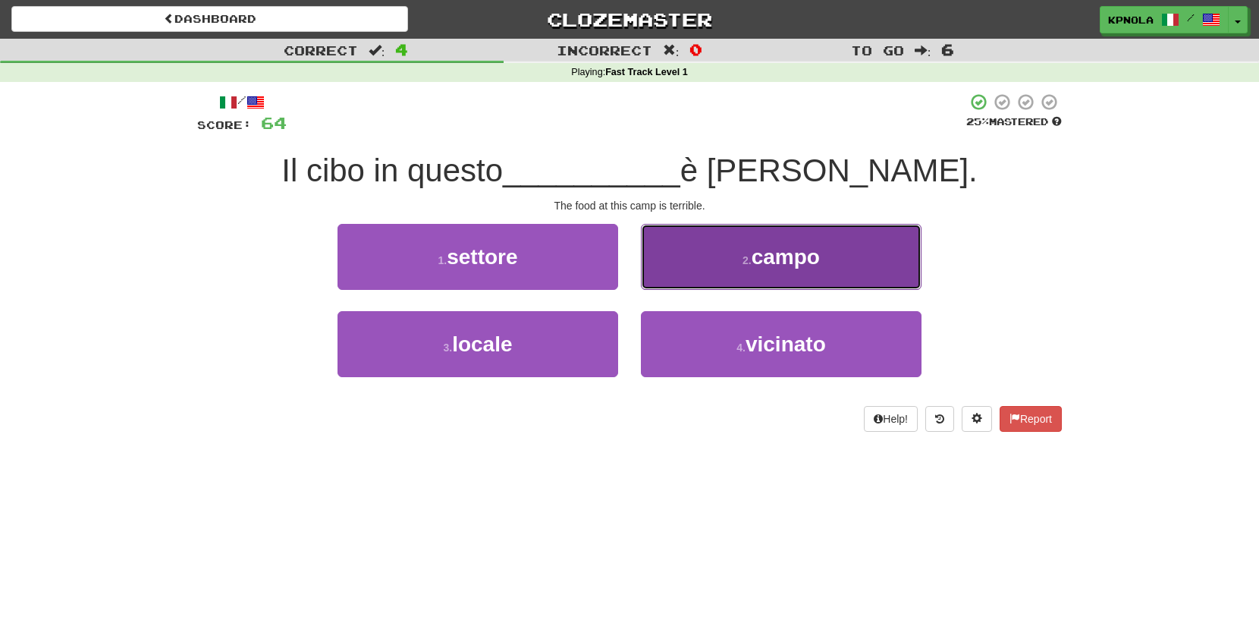
click at [748, 253] on button "2 . campo" at bounding box center [781, 257] width 281 height 66
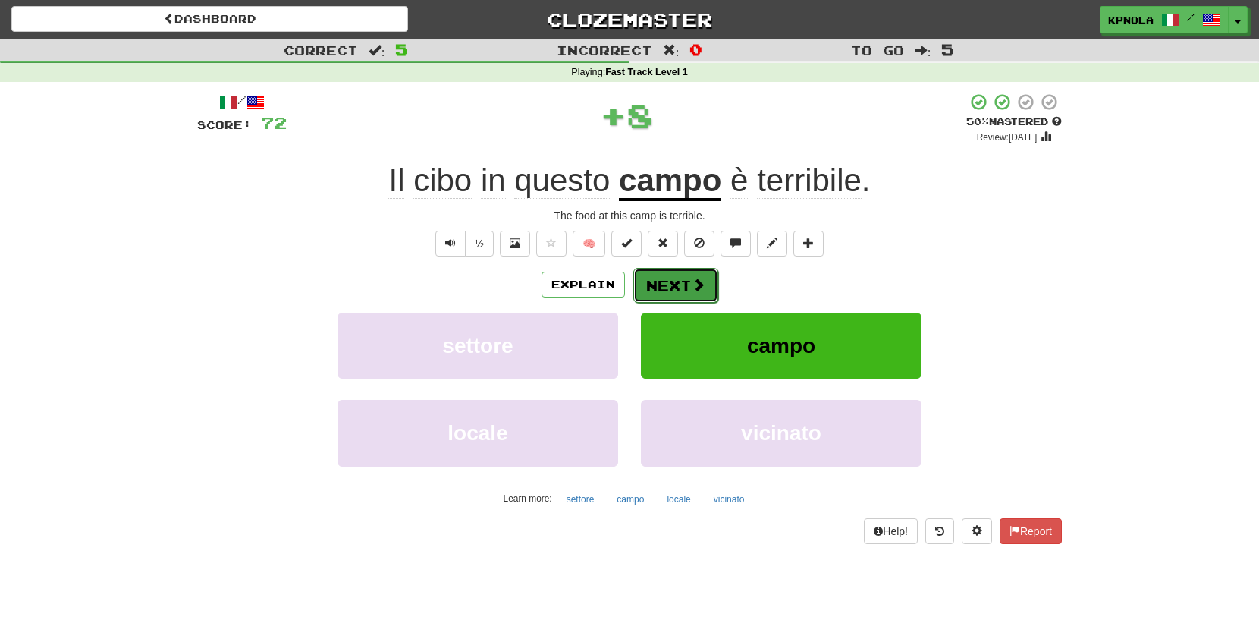
click at [677, 287] on button "Next" at bounding box center [675, 285] width 85 height 35
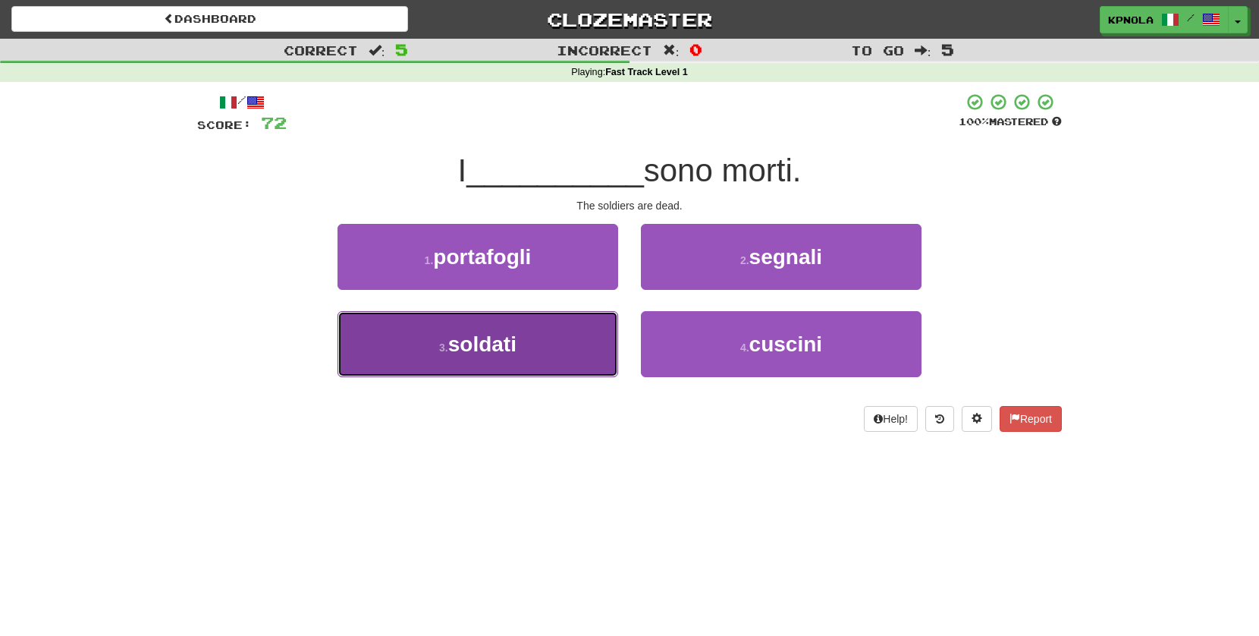
click at [474, 341] on span "soldati" at bounding box center [482, 344] width 68 height 24
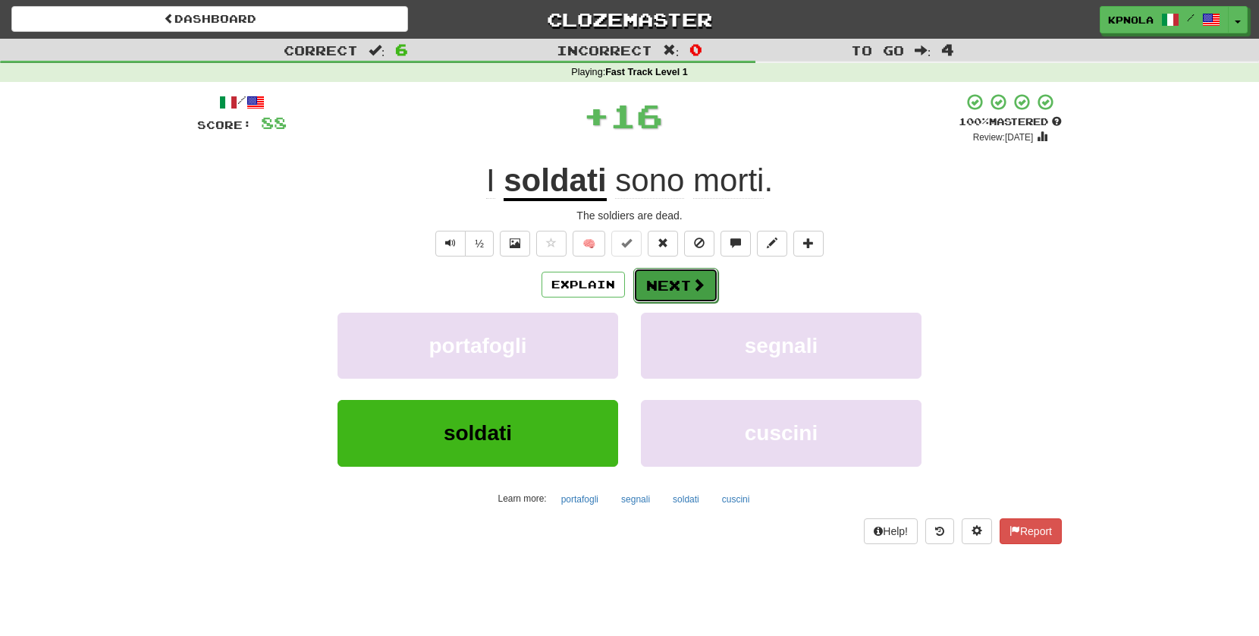
click at [665, 290] on button "Next" at bounding box center [675, 285] width 85 height 35
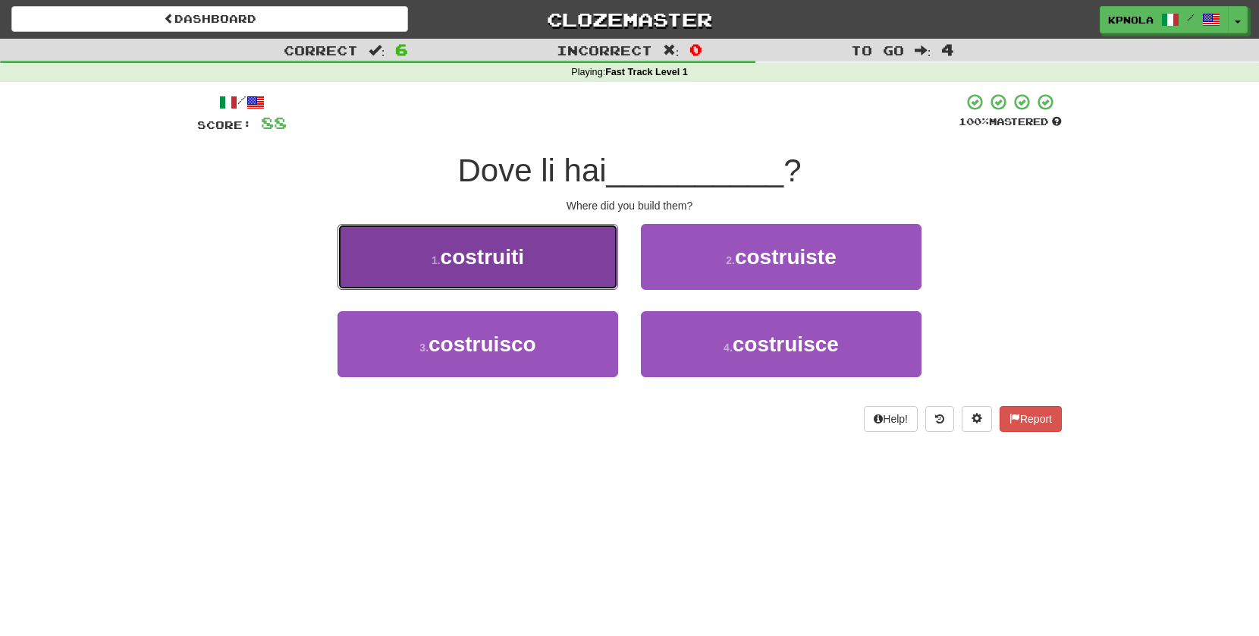
click at [493, 262] on span "costruiti" at bounding box center [482, 257] width 83 height 24
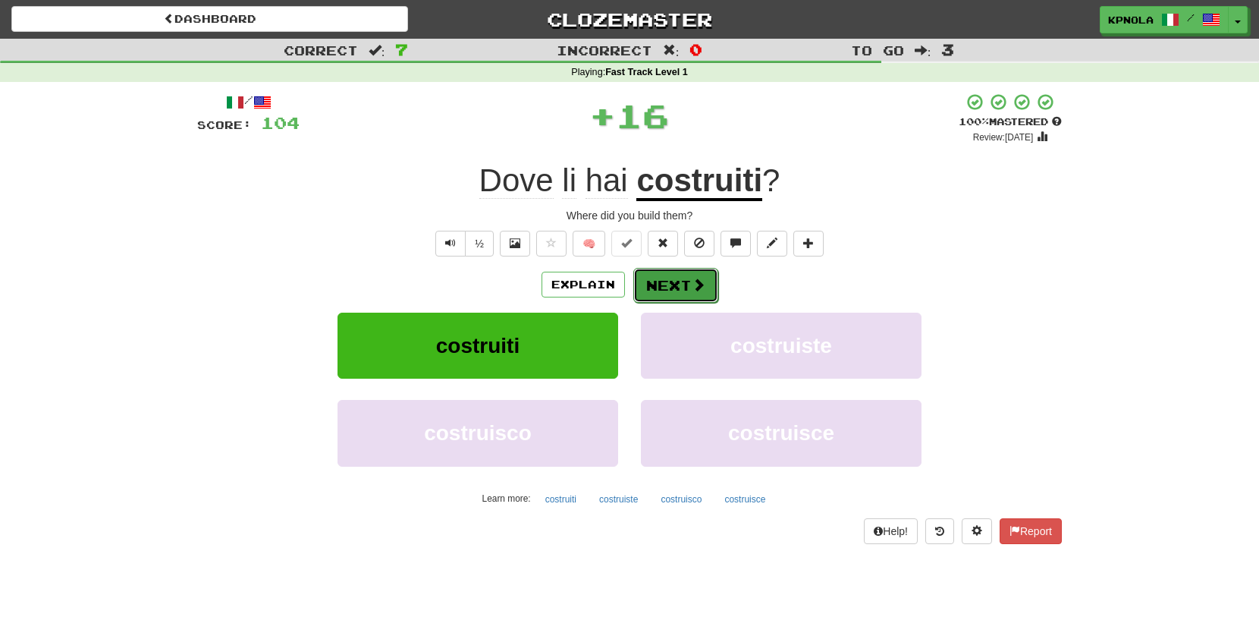
click at [665, 280] on button "Next" at bounding box center [675, 285] width 85 height 35
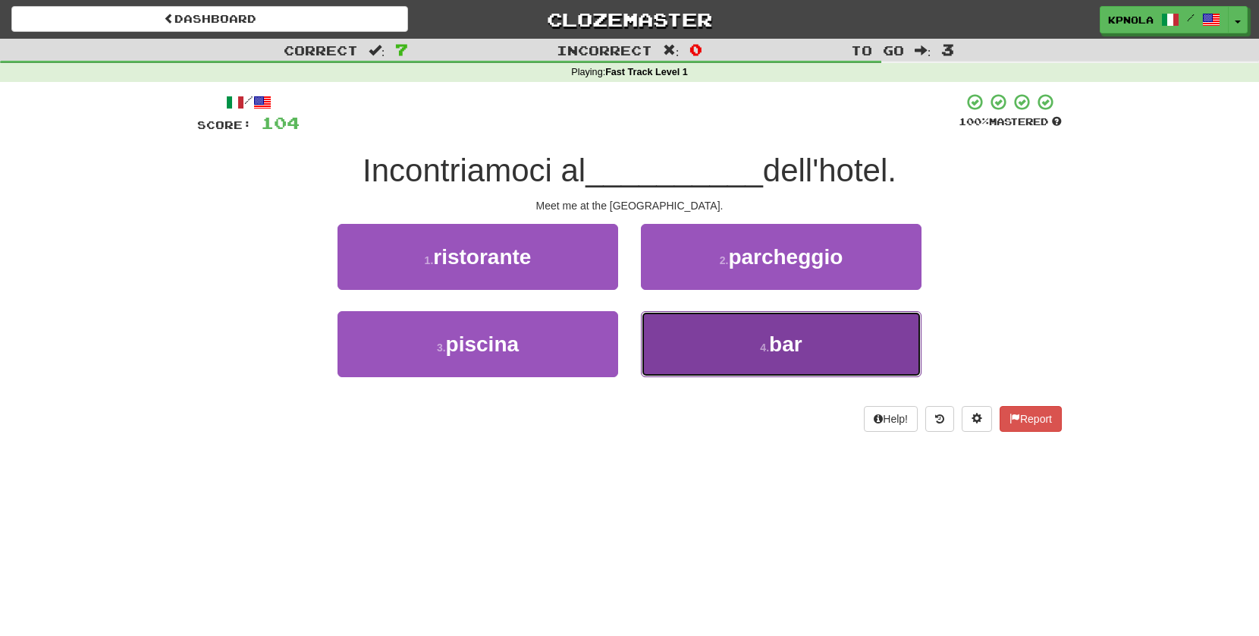
click at [760, 341] on small "4 ." at bounding box center [764, 347] width 9 height 12
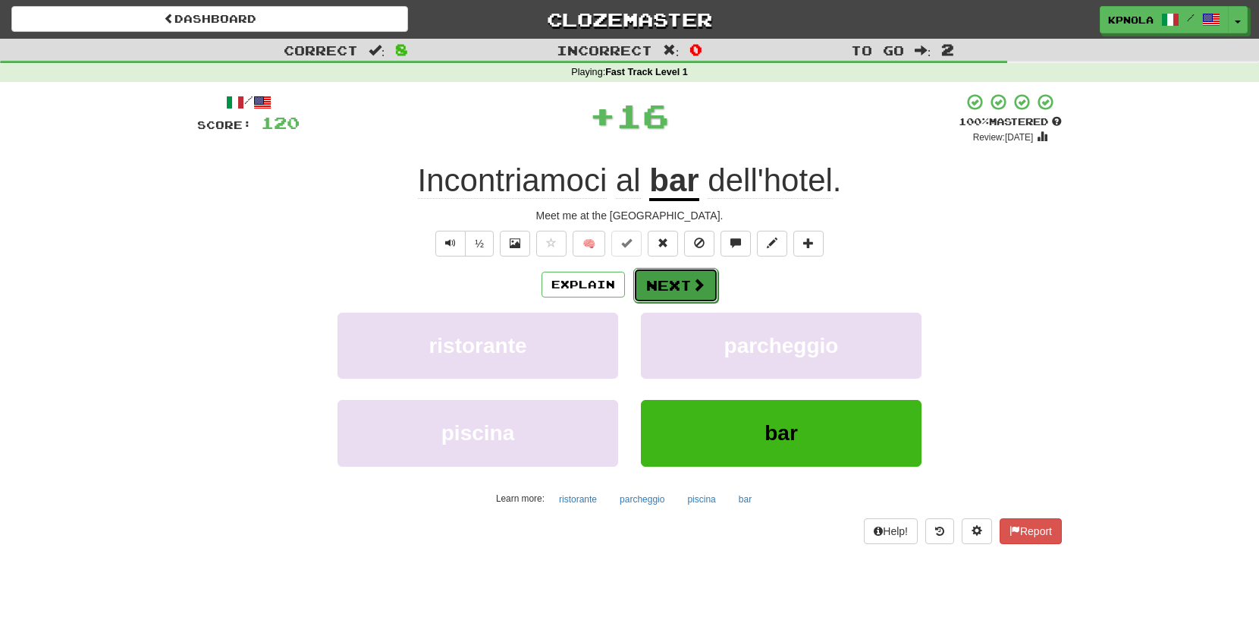
click at [665, 278] on button "Next" at bounding box center [675, 285] width 85 height 35
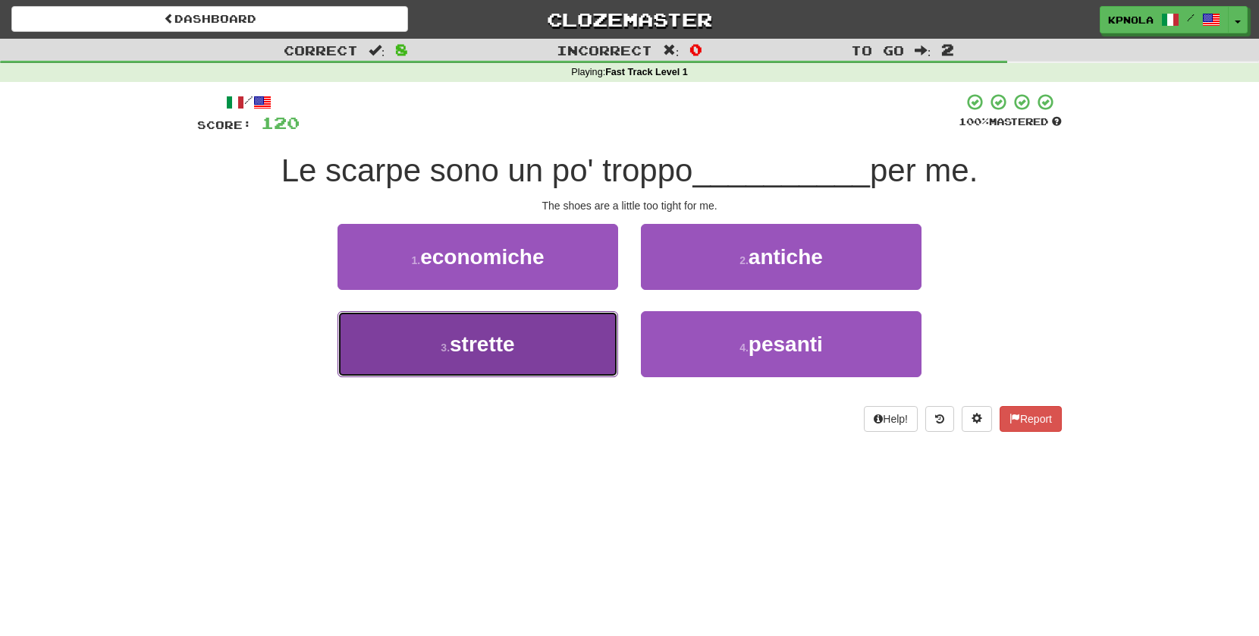
click at [489, 352] on span "strette" at bounding box center [482, 344] width 65 height 24
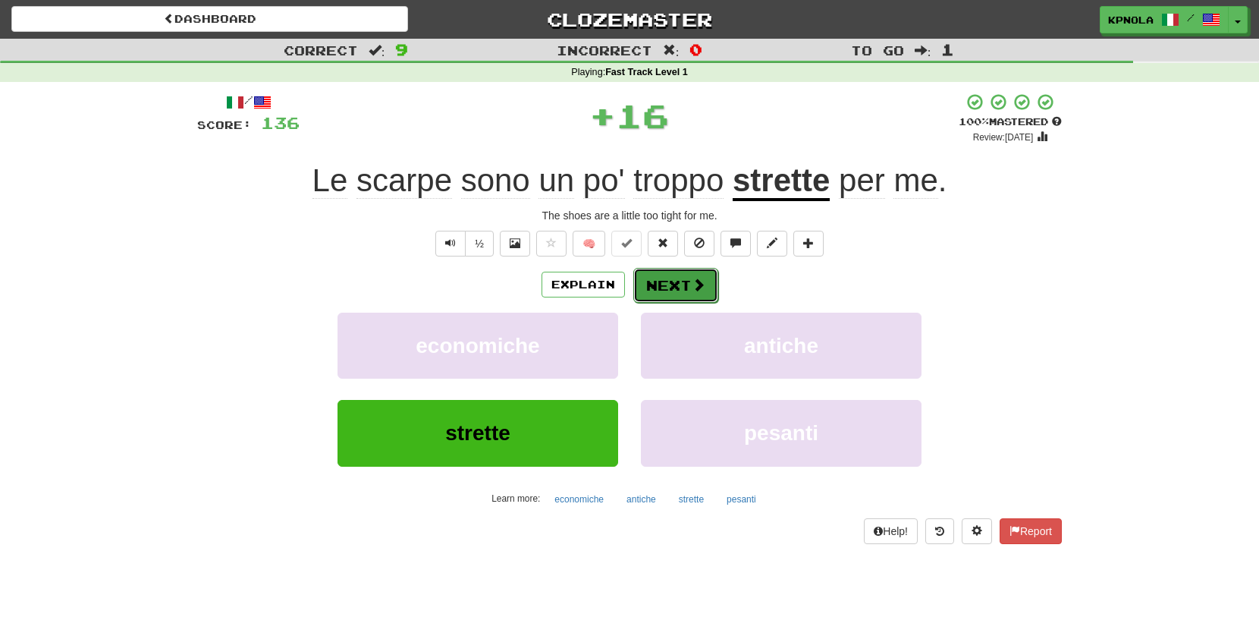
click at [668, 282] on button "Next" at bounding box center [675, 285] width 85 height 35
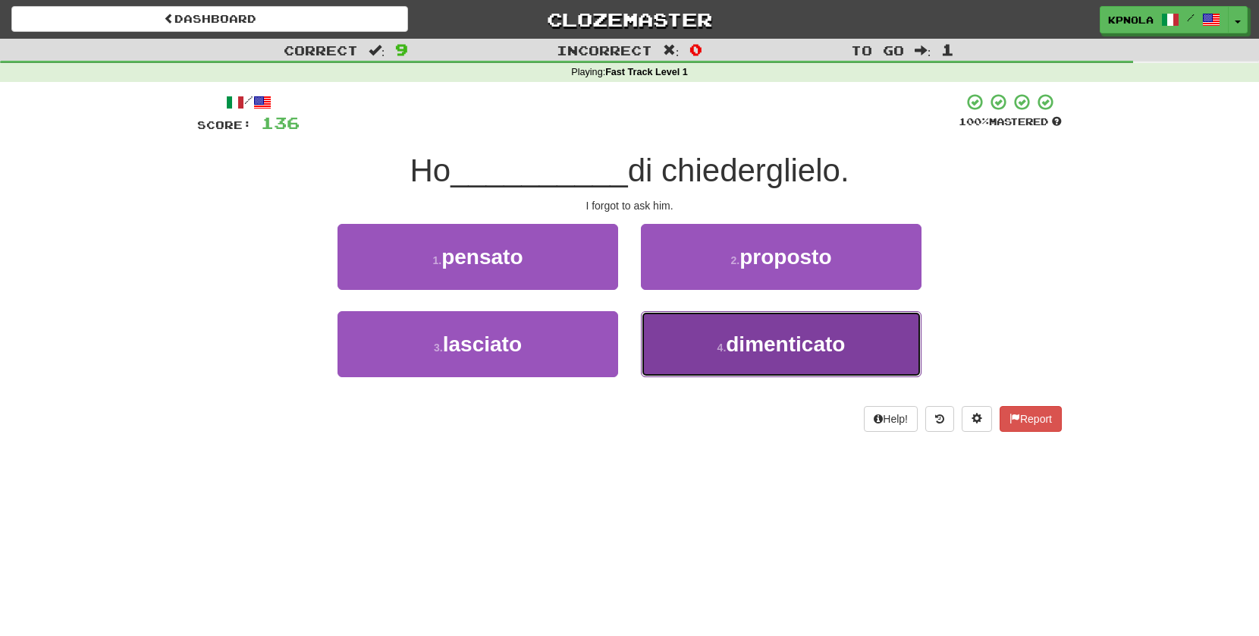
click at [737, 340] on span "dimenticato" at bounding box center [785, 344] width 119 height 24
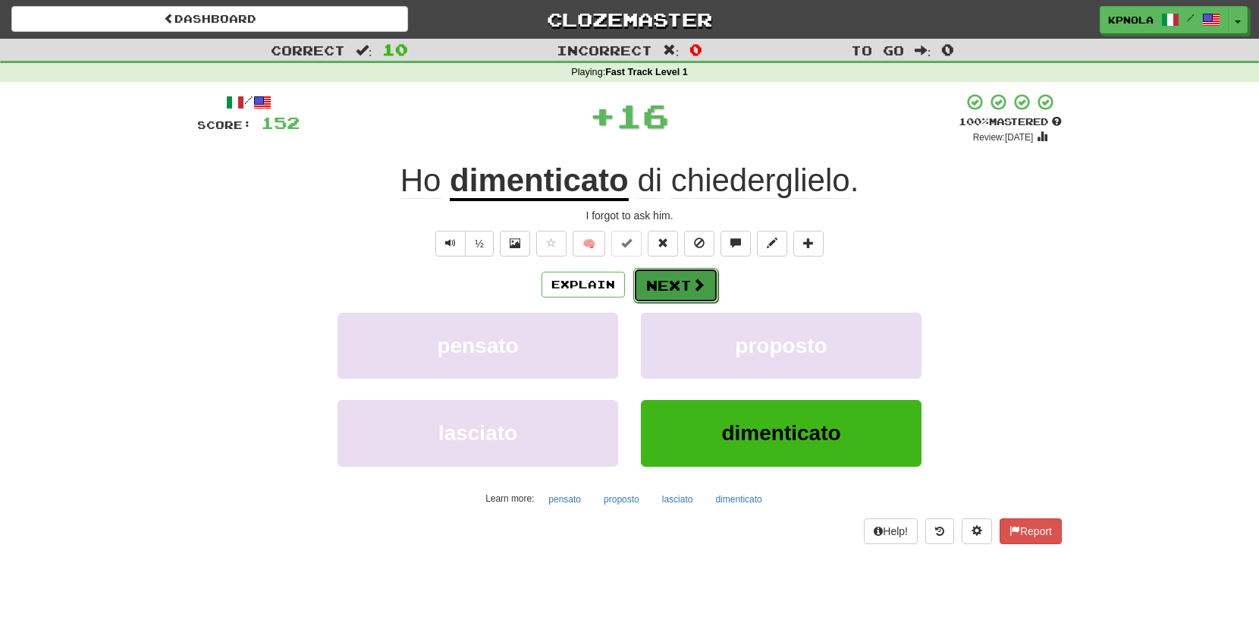
click at [666, 286] on button "Next" at bounding box center [675, 285] width 85 height 35
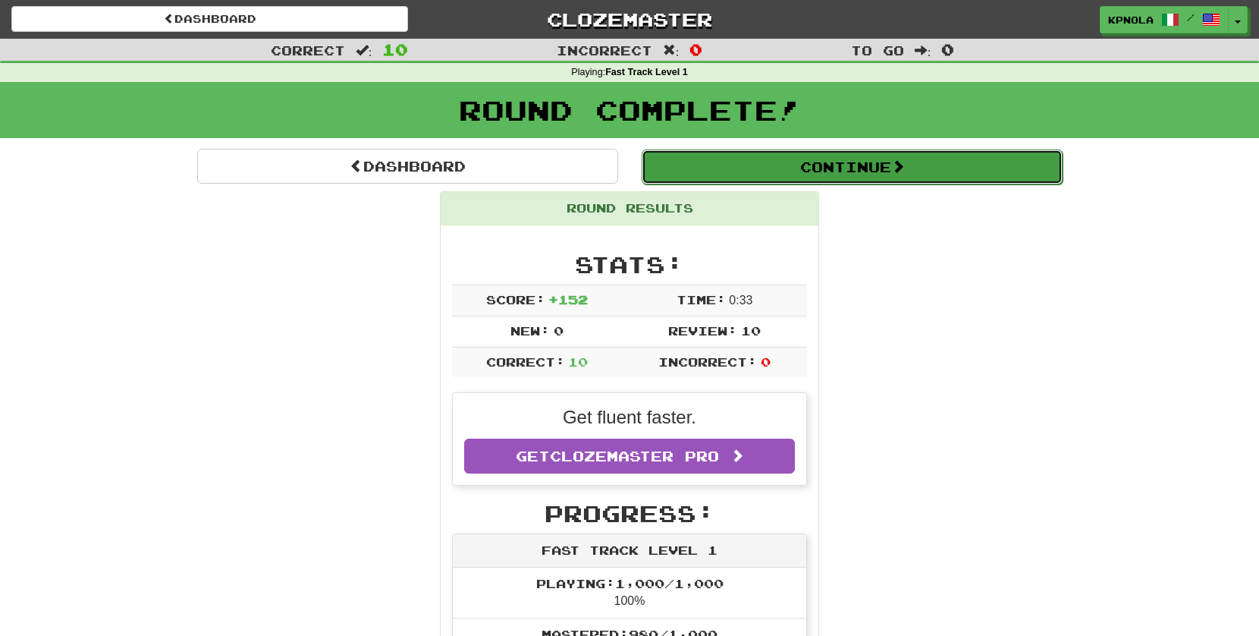
click at [800, 174] on button "Continue" at bounding box center [852, 166] width 421 height 35
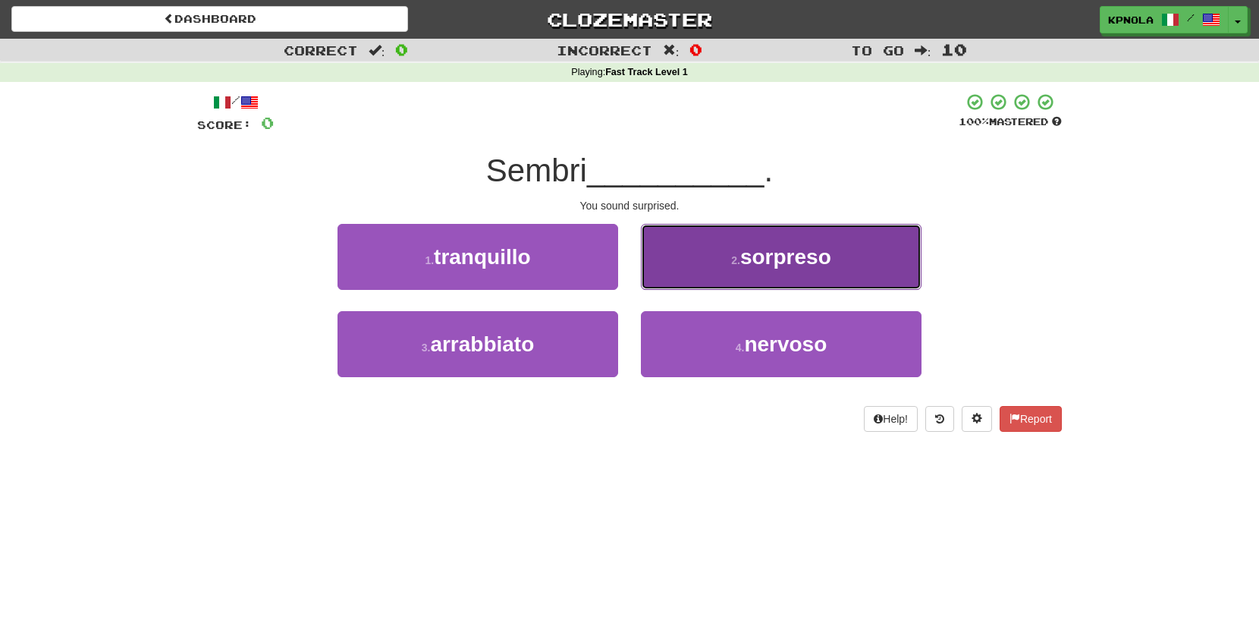
click at [793, 252] on span "sorpreso" at bounding box center [785, 257] width 91 height 24
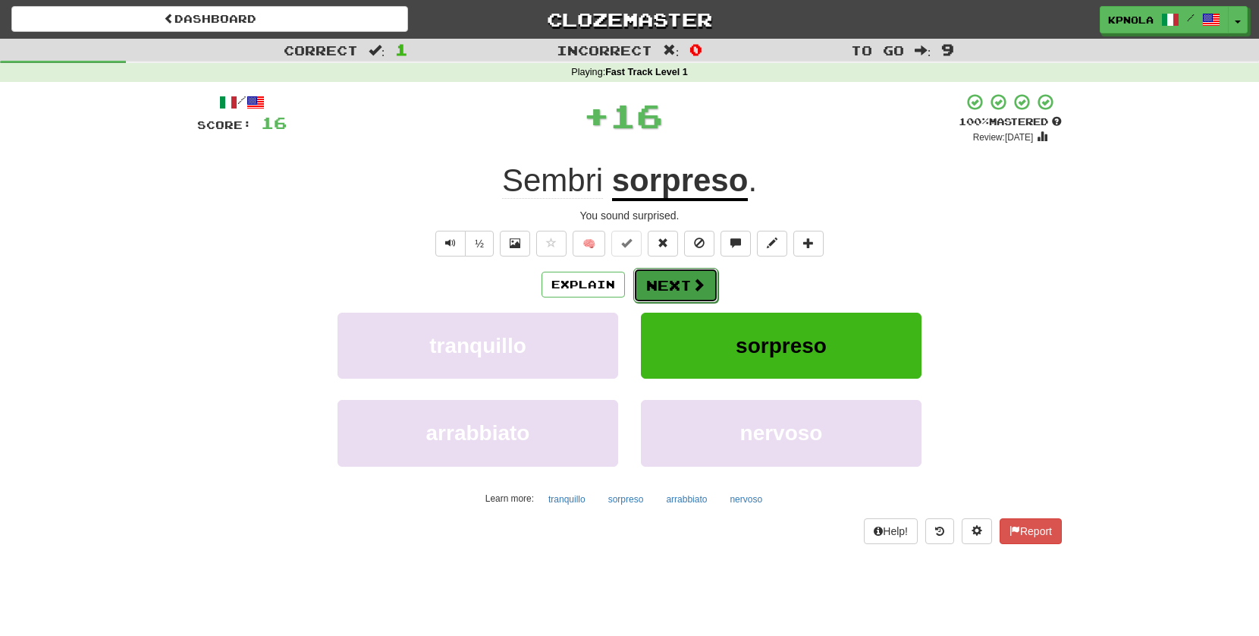
click at [674, 283] on button "Next" at bounding box center [675, 285] width 85 height 35
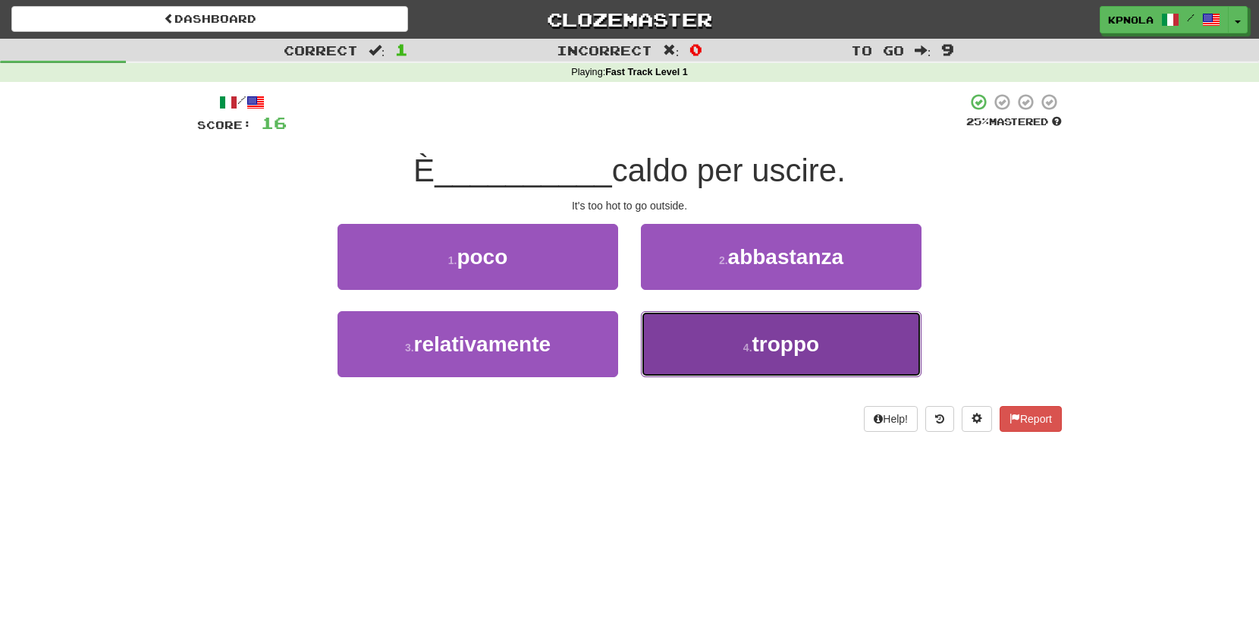
click at [753, 349] on span "troppo" at bounding box center [787, 344] width 68 height 24
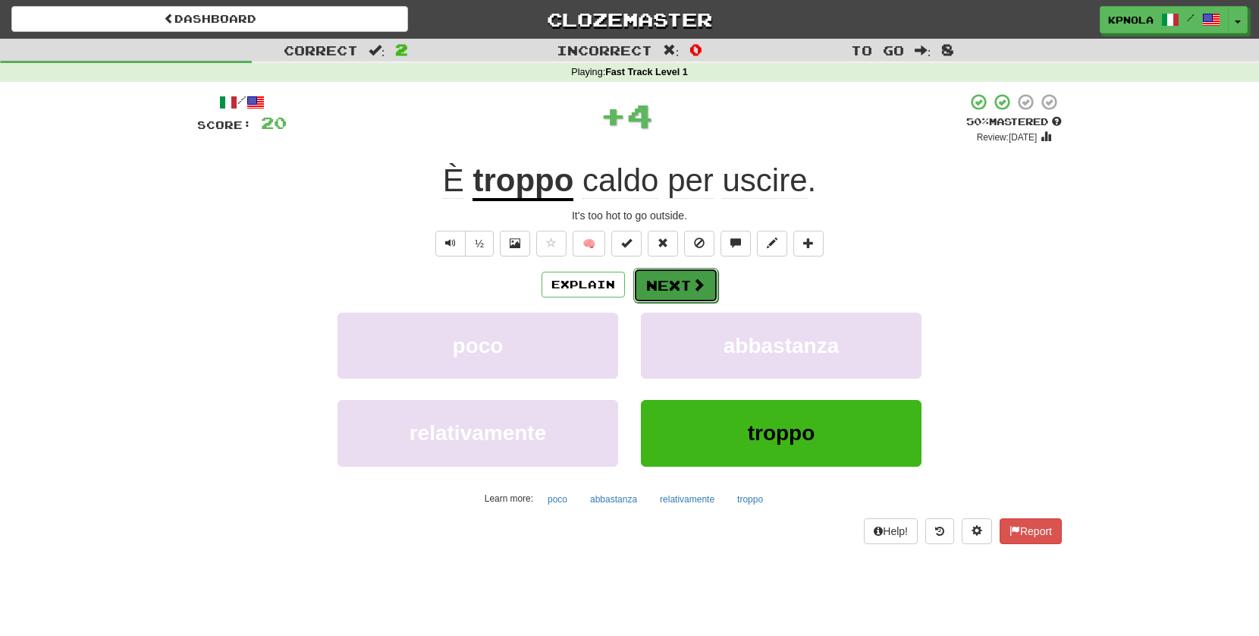
click at [670, 277] on button "Next" at bounding box center [675, 285] width 85 height 35
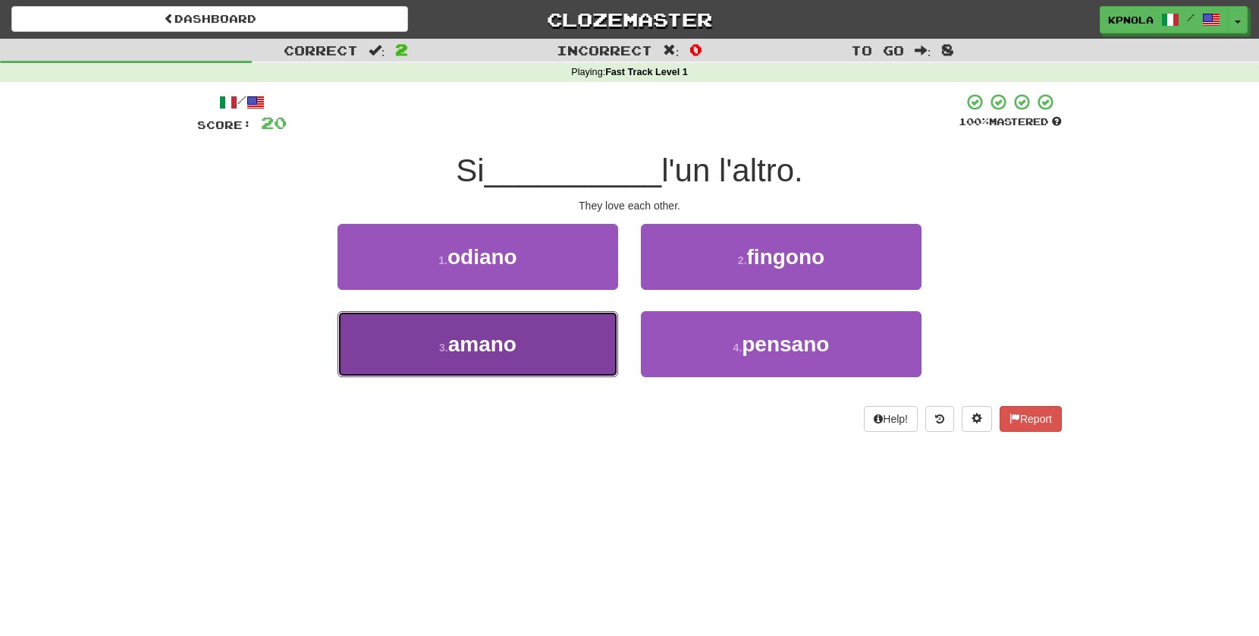
click at [498, 346] on span "amano" at bounding box center [482, 344] width 68 height 24
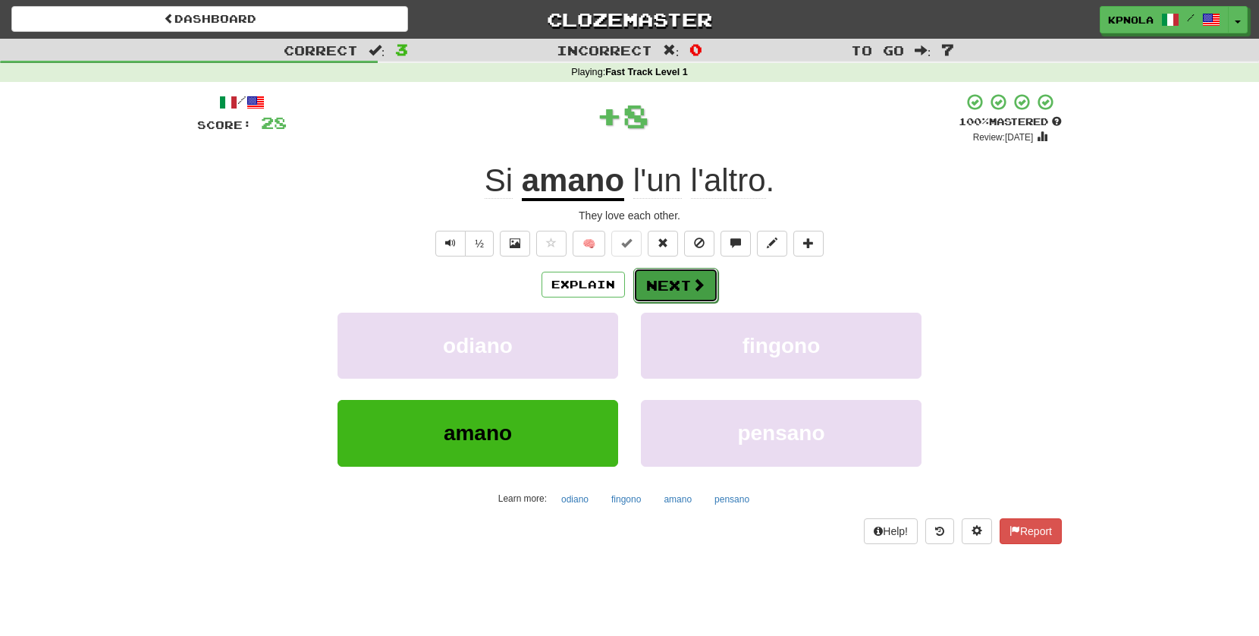
click at [674, 288] on button "Next" at bounding box center [675, 285] width 85 height 35
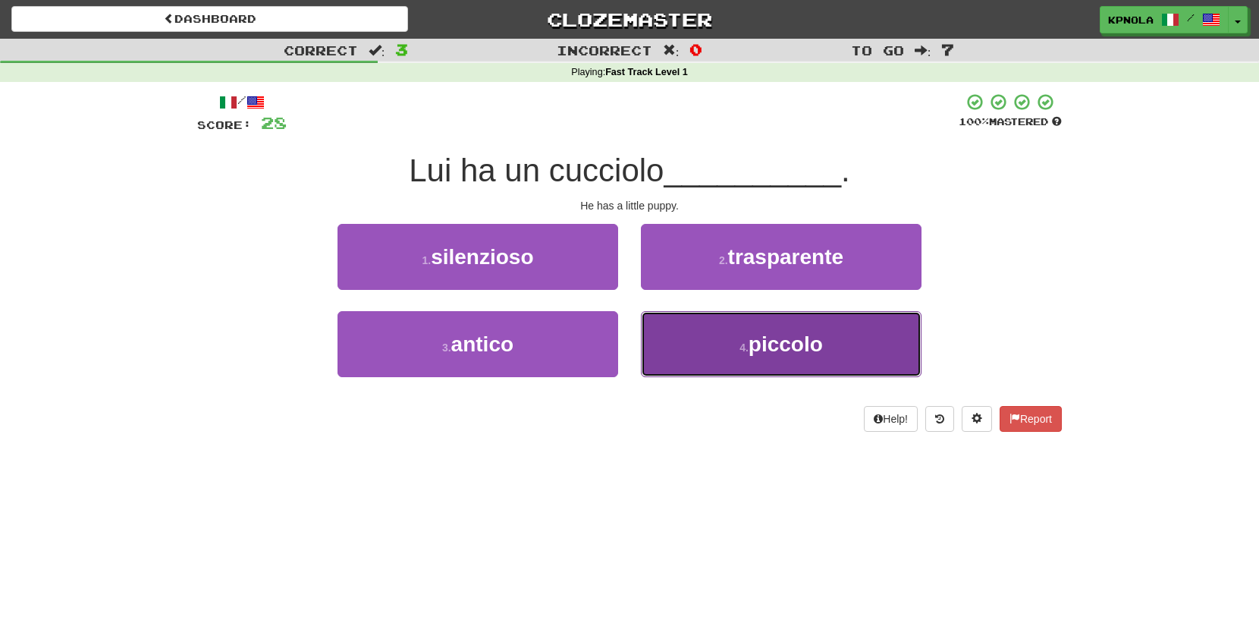
click at [754, 348] on span "piccolo" at bounding box center [786, 344] width 74 height 24
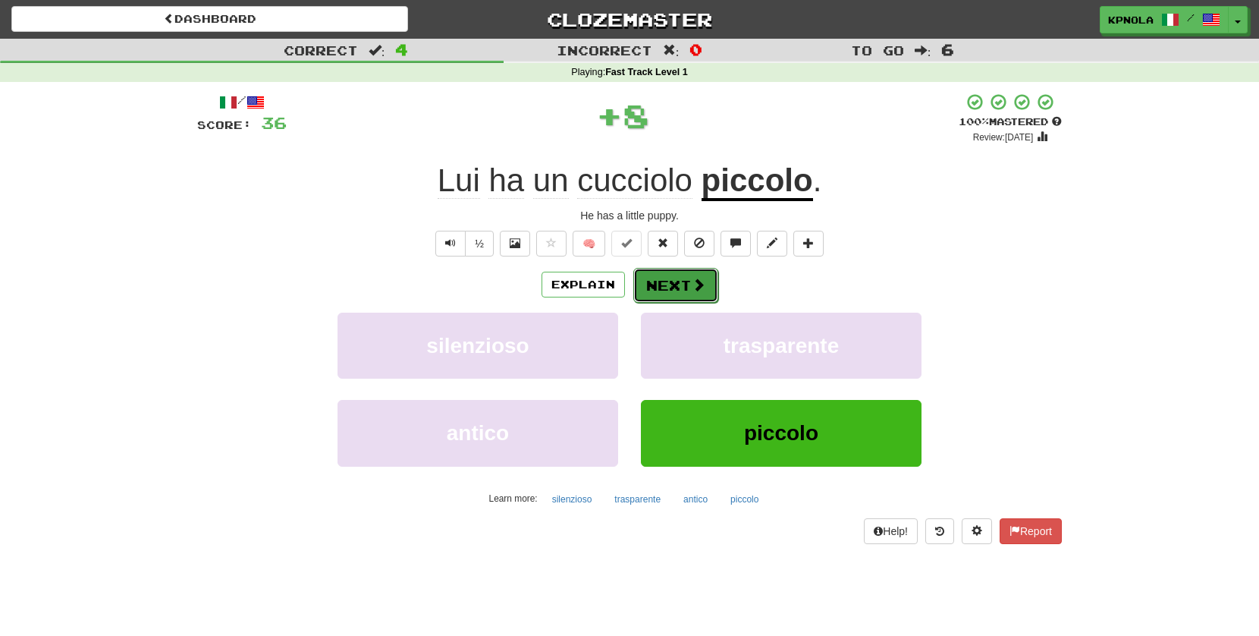
click at [674, 281] on button "Next" at bounding box center [675, 285] width 85 height 35
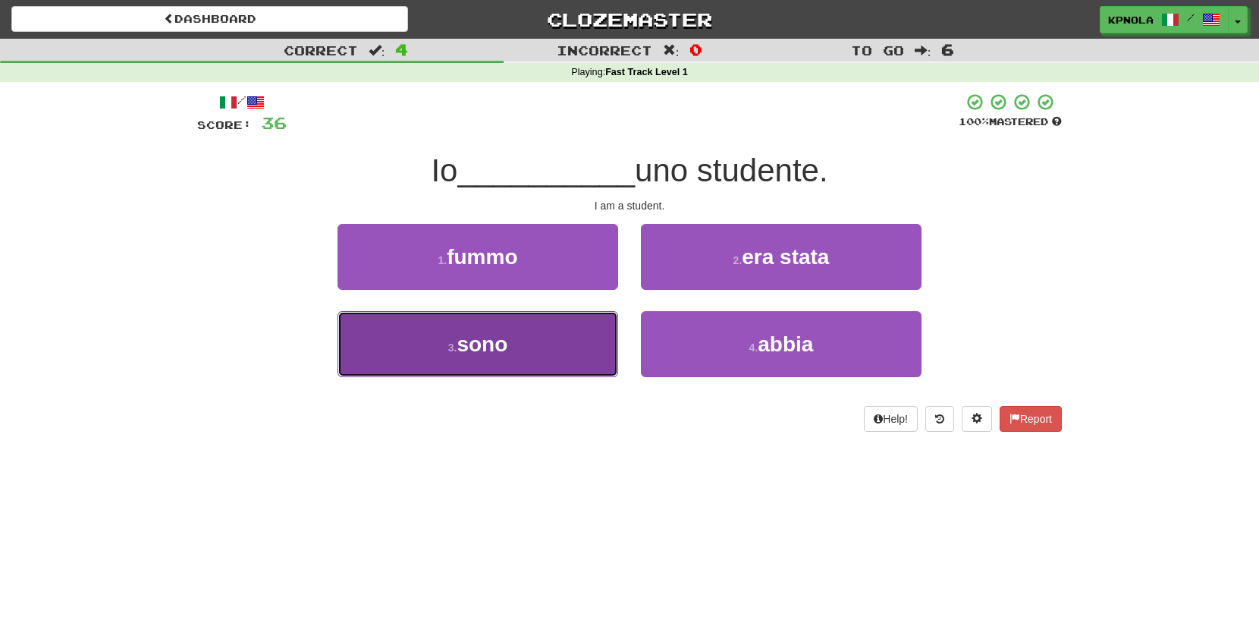
click at [490, 354] on span "sono" at bounding box center [482, 344] width 51 height 24
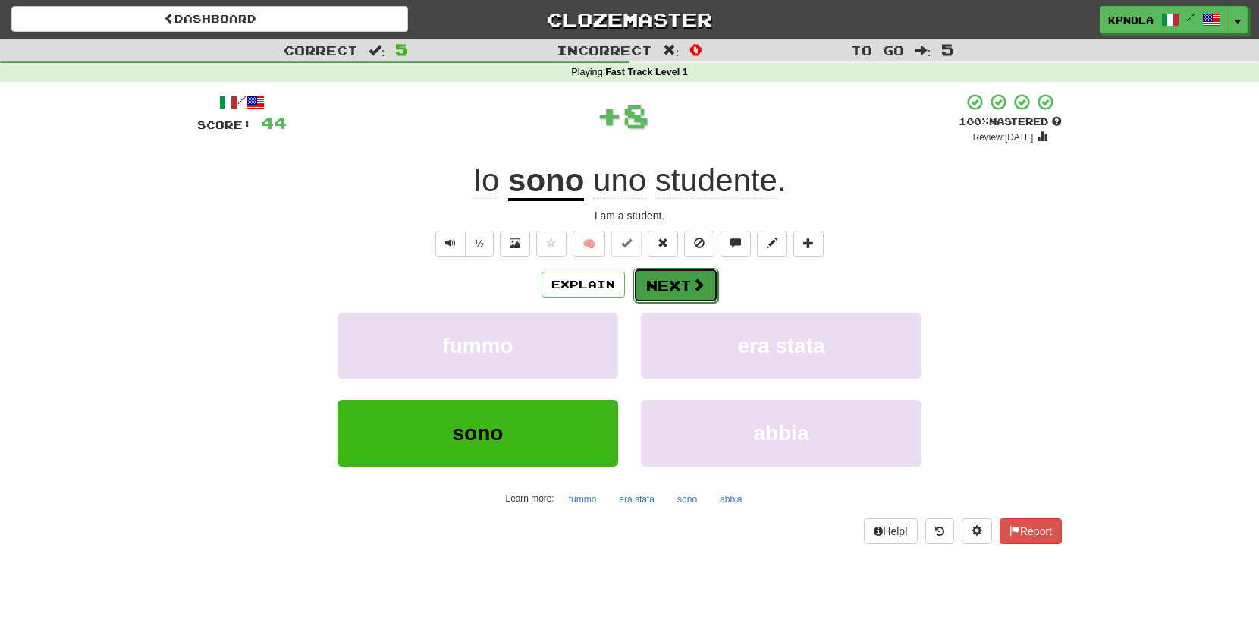
click at [658, 284] on button "Next" at bounding box center [675, 285] width 85 height 35
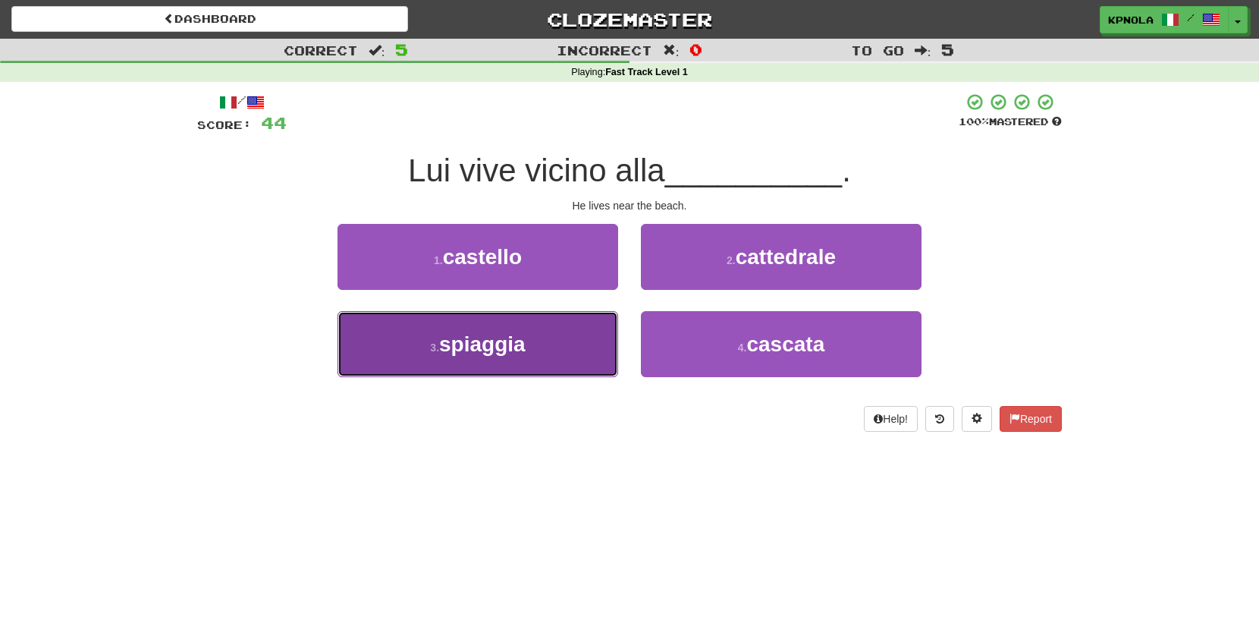
click at [479, 337] on span "spiaggia" at bounding box center [482, 344] width 86 height 24
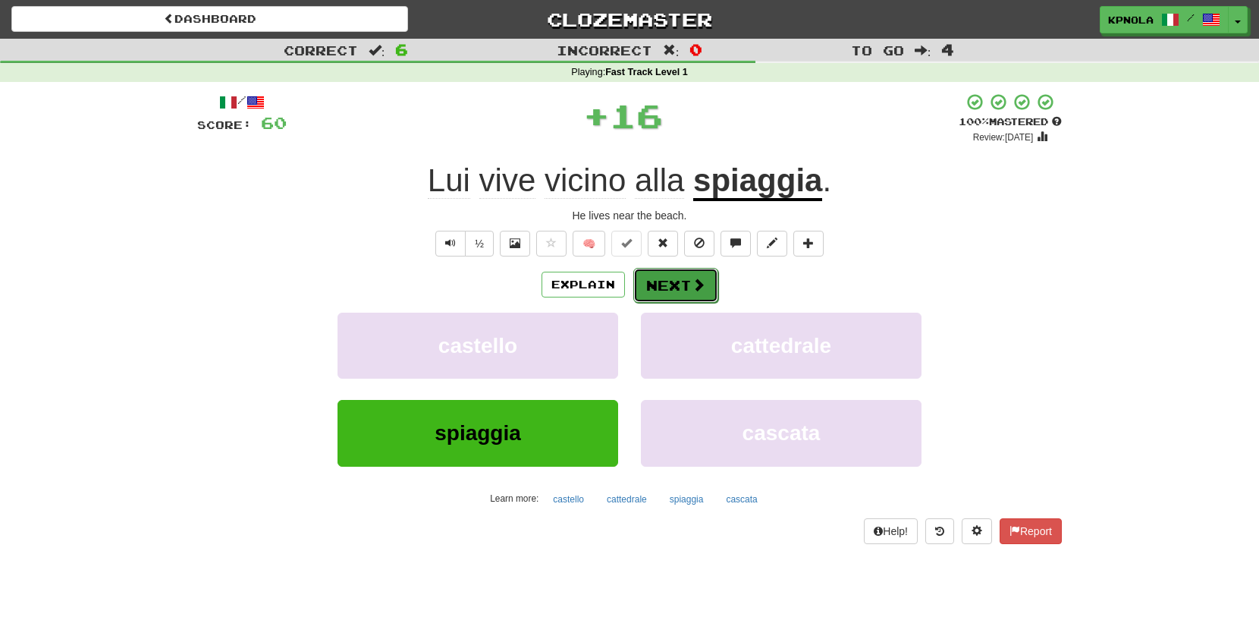
click at [664, 280] on button "Next" at bounding box center [675, 285] width 85 height 35
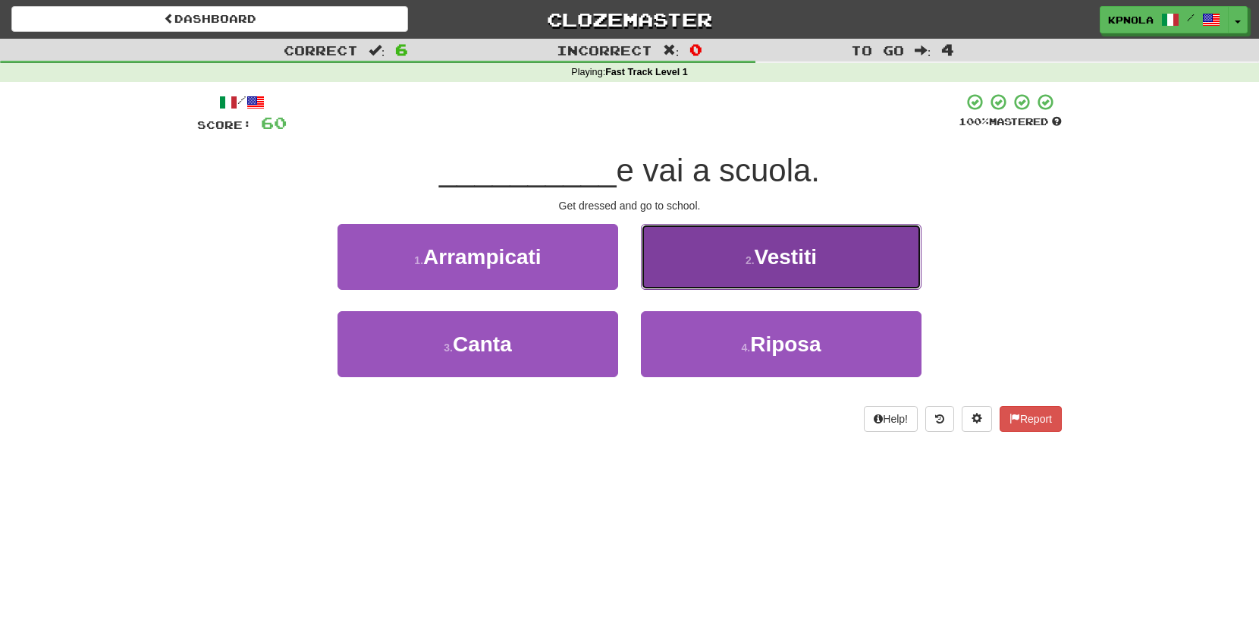
click at [772, 265] on span "Vestiti" at bounding box center [786, 257] width 62 height 24
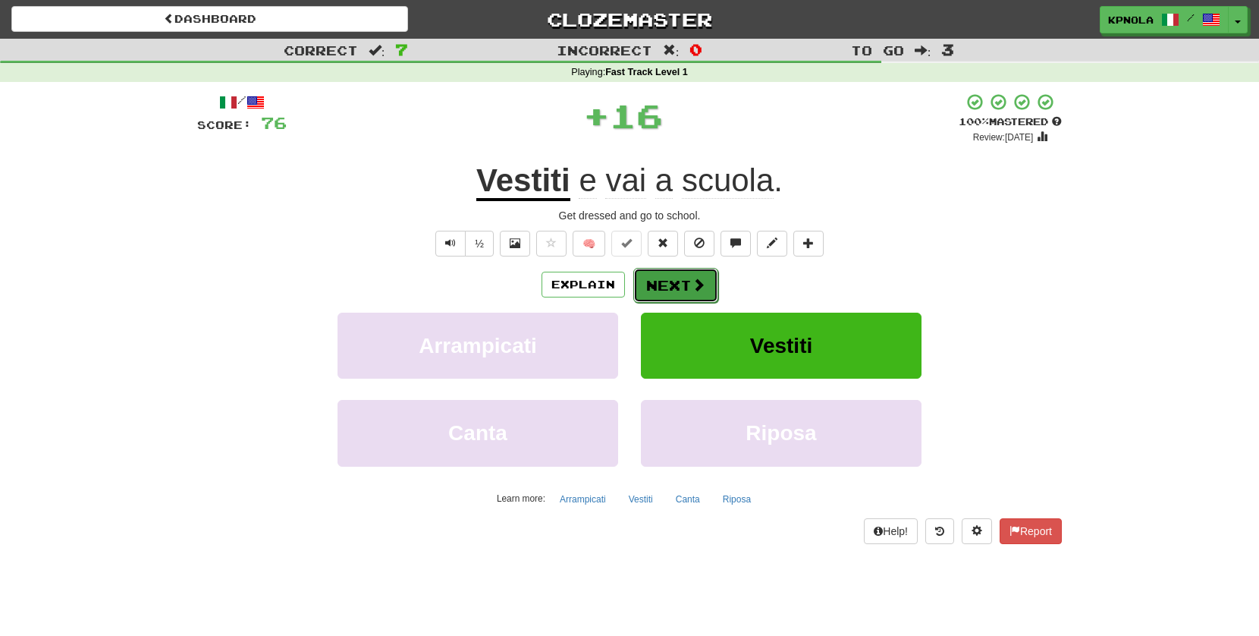
click at [683, 288] on button "Next" at bounding box center [675, 285] width 85 height 35
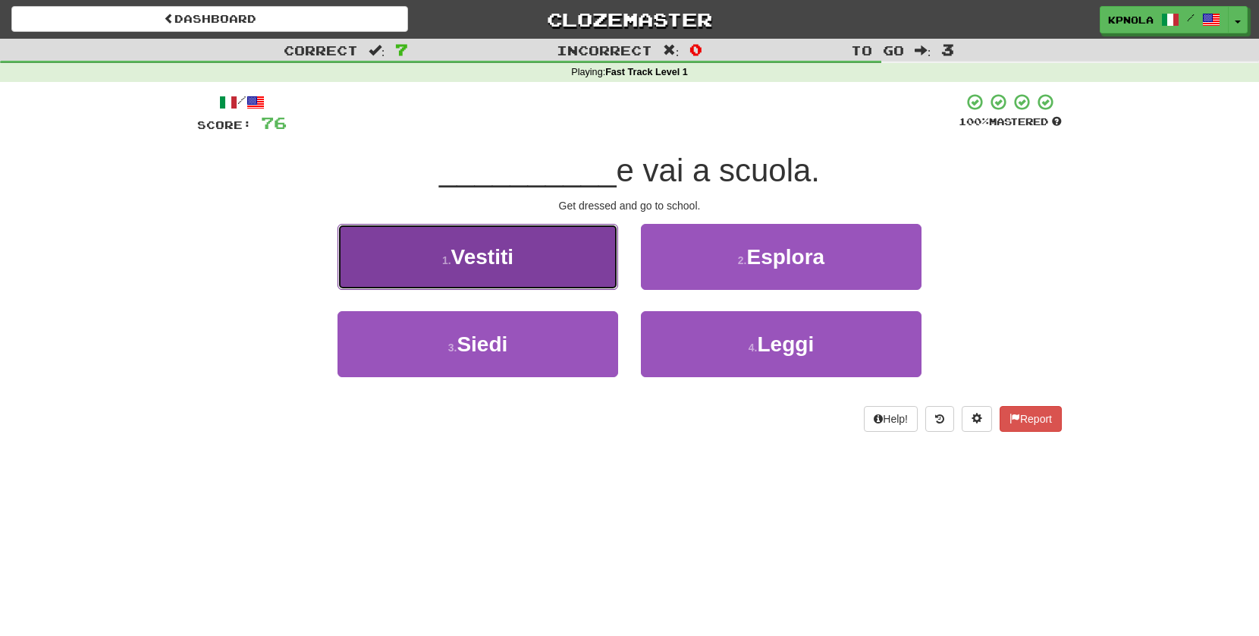
click at [474, 256] on span "Vestiti" at bounding box center [482, 257] width 62 height 24
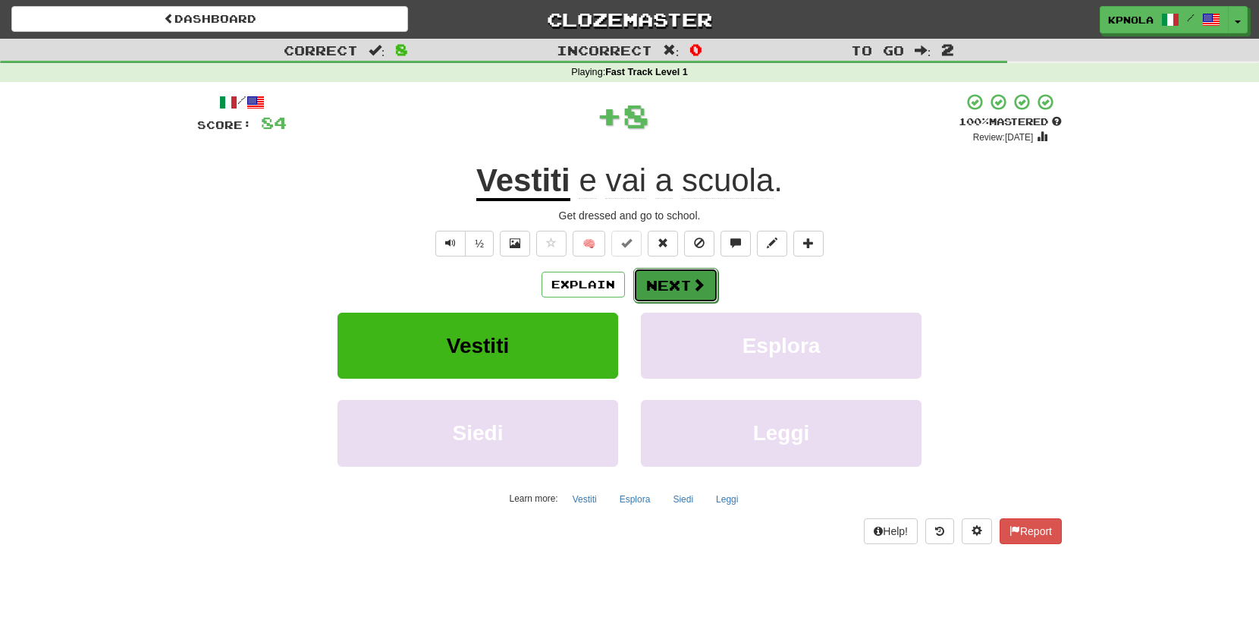
click at [671, 283] on button "Next" at bounding box center [675, 285] width 85 height 35
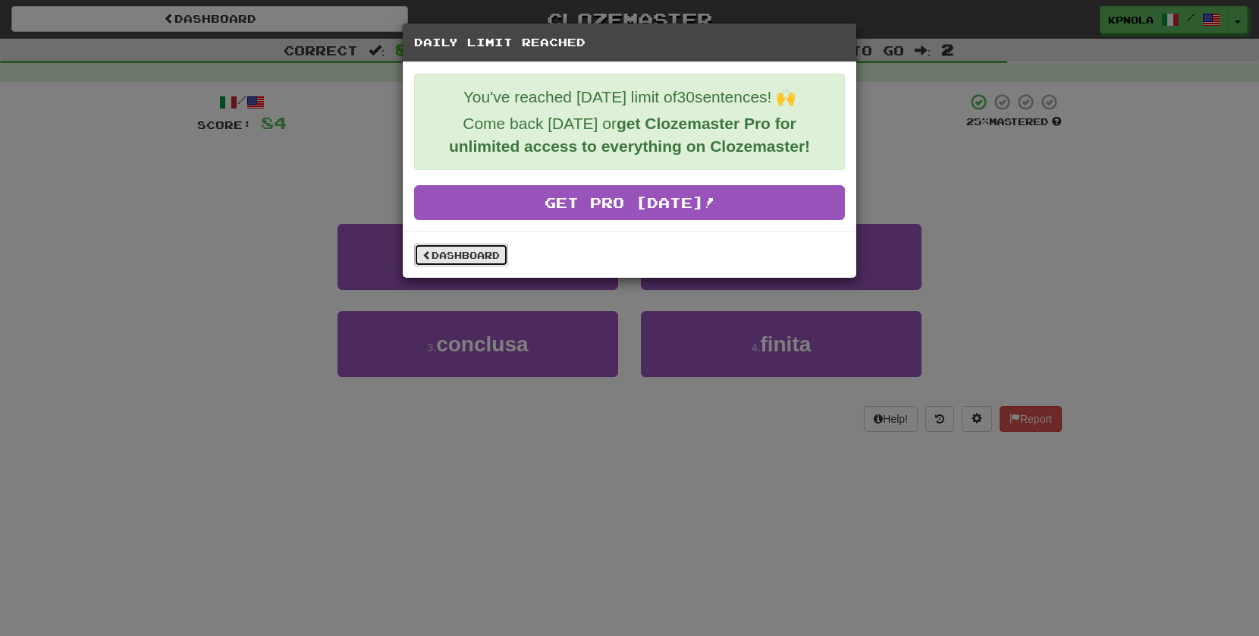
click at [435, 262] on link "Dashboard" at bounding box center [461, 255] width 94 height 23
